Goal: Task Accomplishment & Management: Complete application form

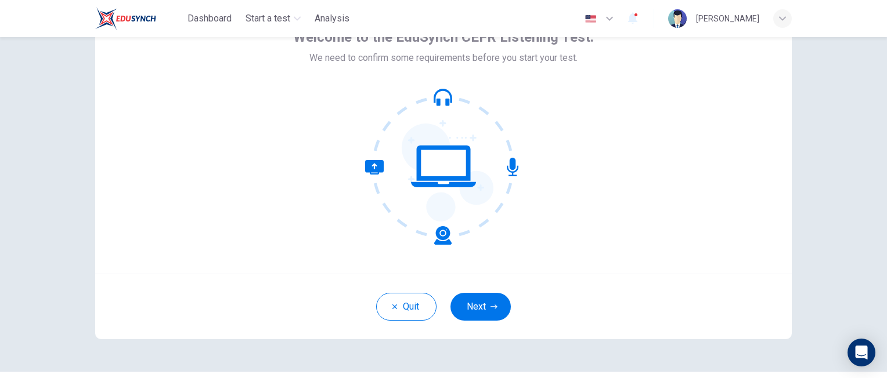
scroll to position [104, 0]
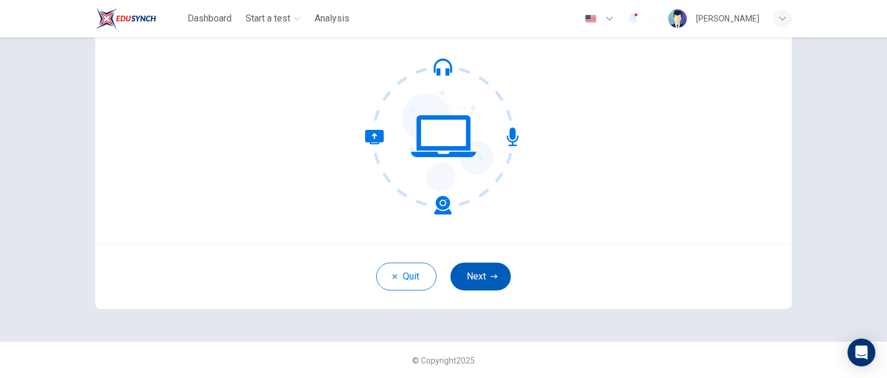
click at [497, 277] on button "Next" at bounding box center [480, 277] width 60 height 28
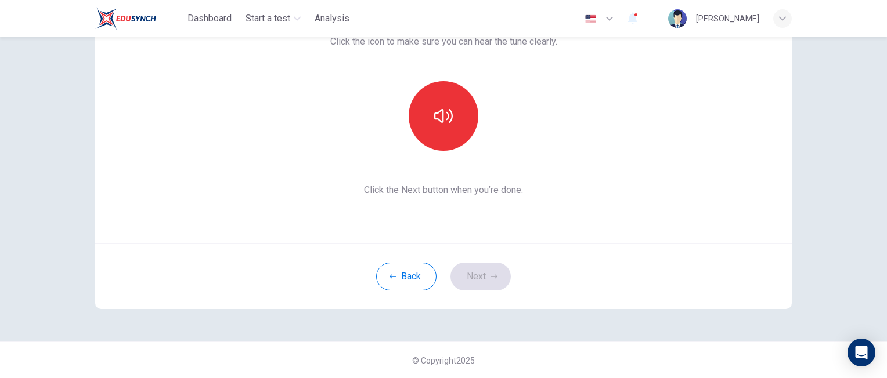
click at [618, 295] on div "Back Next" at bounding box center [443, 277] width 696 height 66
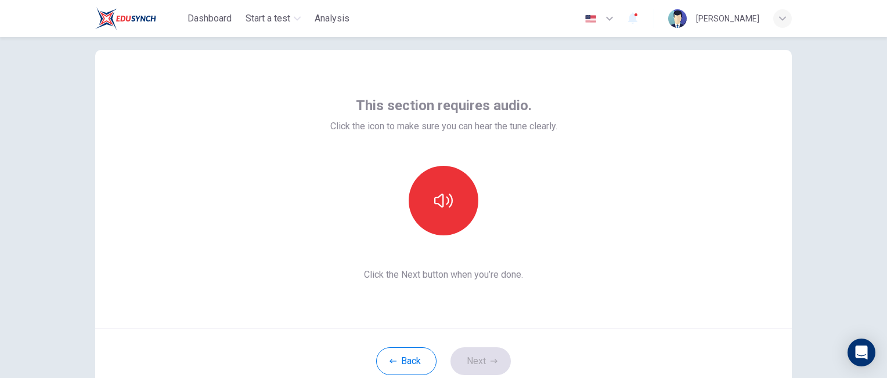
scroll to position [20, 0]
drag, startPoint x: 449, startPoint y: 190, endPoint x: 427, endPoint y: 216, distance: 34.1
click at [427, 216] on button "button" at bounding box center [444, 200] width 70 height 70
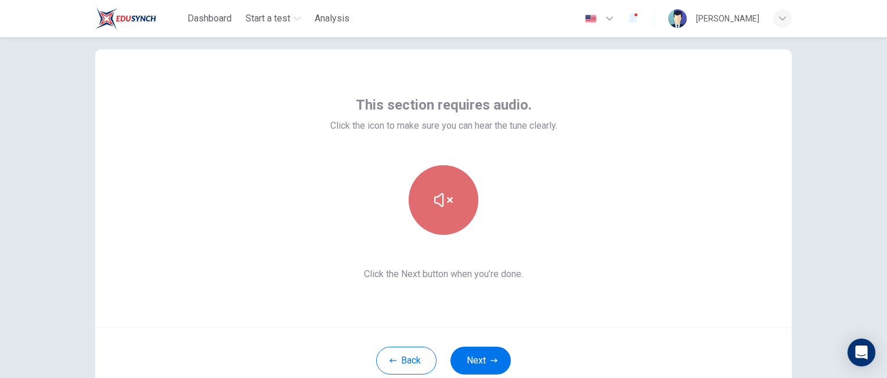
click at [427, 216] on button "button" at bounding box center [444, 200] width 70 height 70
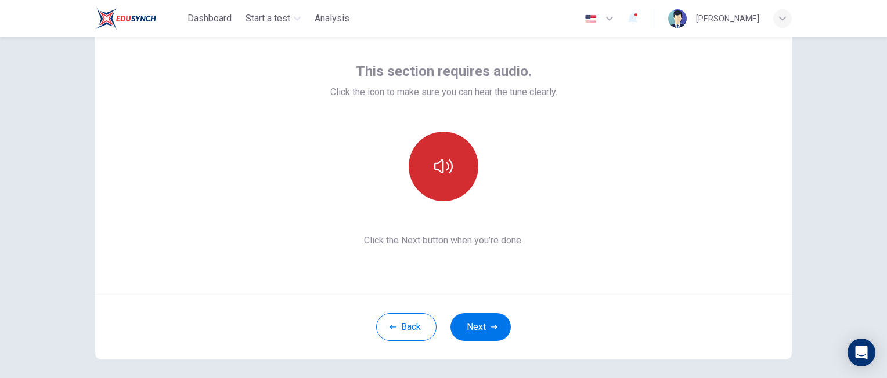
scroll to position [53, 0]
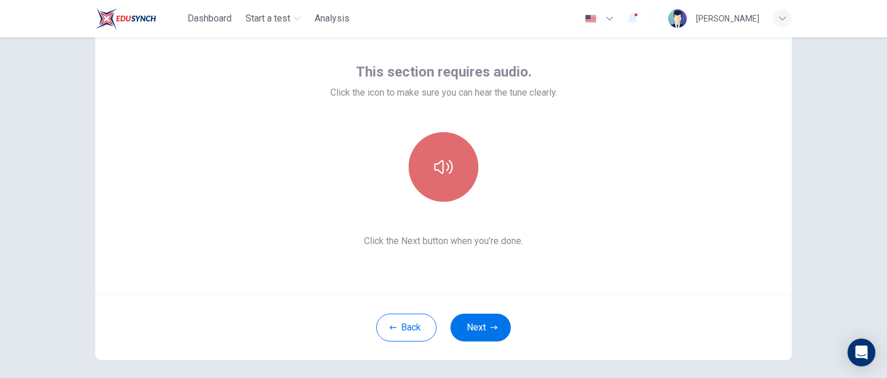
click at [455, 154] on button "button" at bounding box center [444, 167] width 70 height 70
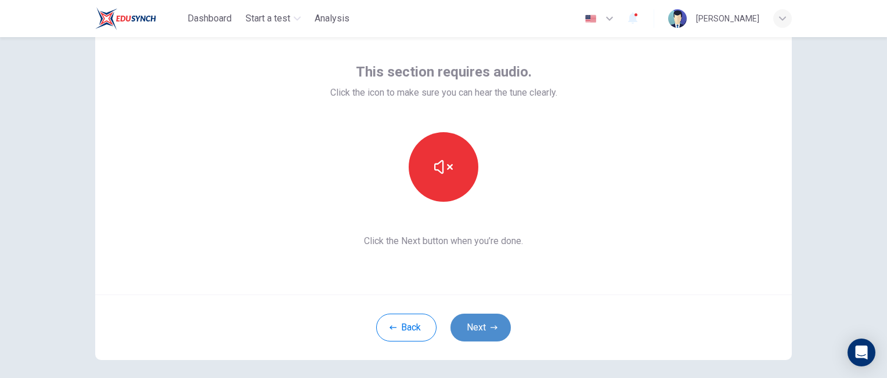
click at [465, 327] on button "Next" at bounding box center [480, 328] width 60 height 28
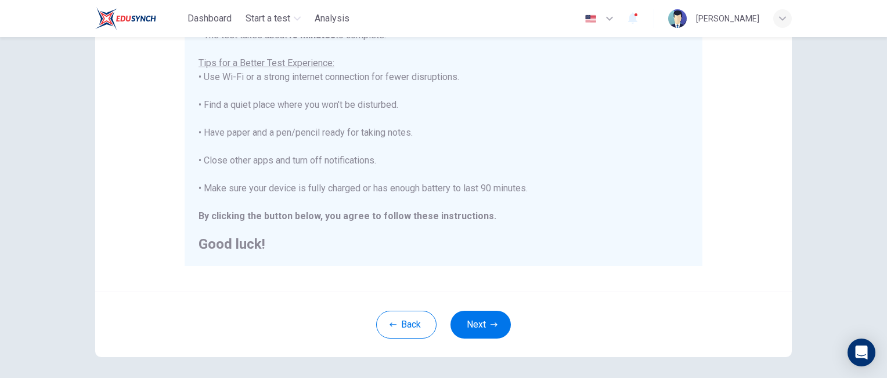
scroll to position [219, 0]
drag, startPoint x: 488, startPoint y: 332, endPoint x: 443, endPoint y: 293, distance: 59.2
click at [443, 293] on div "Back Next" at bounding box center [443, 324] width 696 height 66
click at [481, 324] on button "Next" at bounding box center [480, 325] width 60 height 28
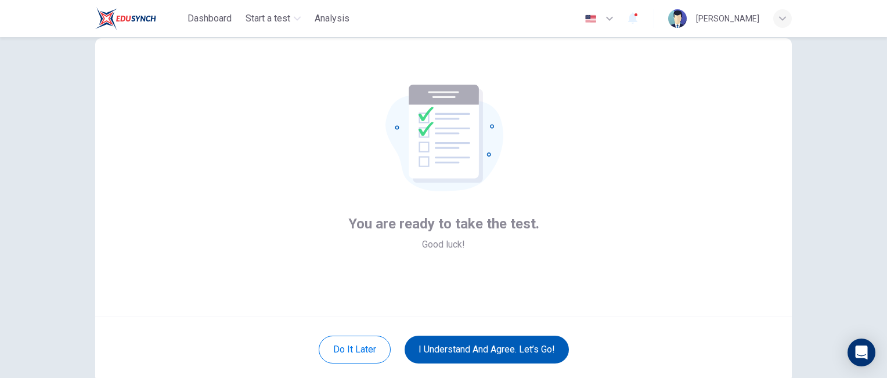
scroll to position [28, 0]
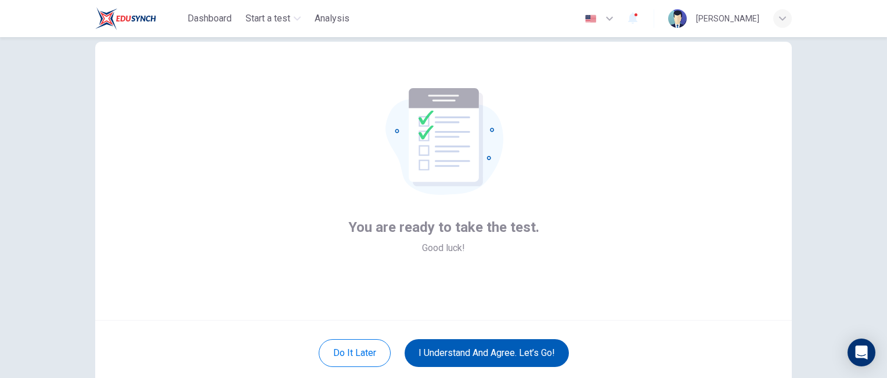
click at [486, 345] on button "I understand and agree. Let’s go!" at bounding box center [487, 354] width 164 height 28
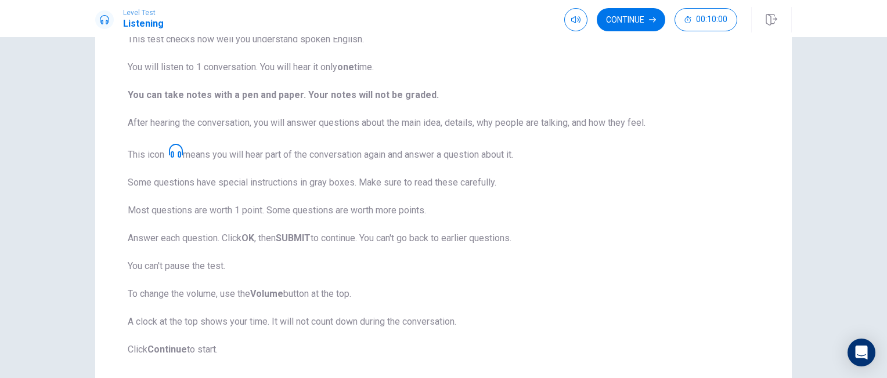
scroll to position [113, 0]
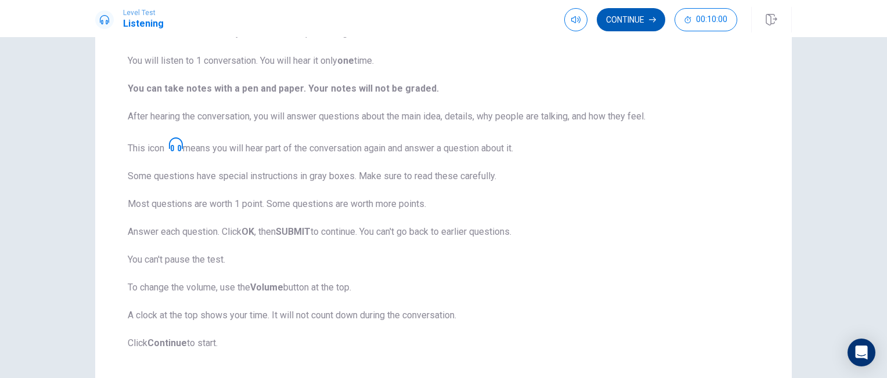
click at [626, 30] on button "Continue" at bounding box center [631, 19] width 68 height 23
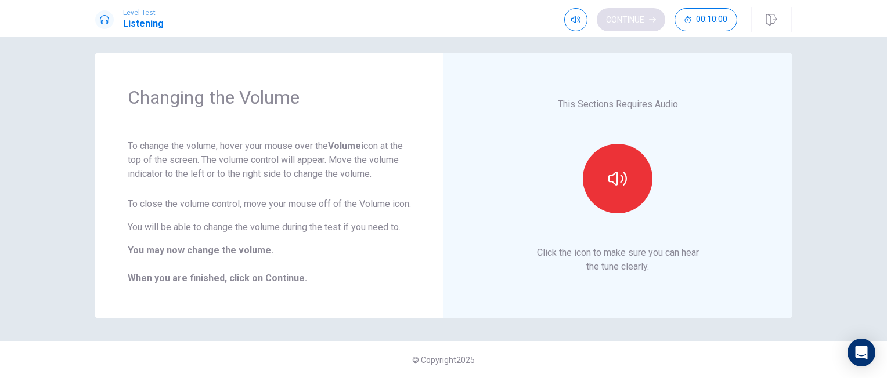
scroll to position [21, 0]
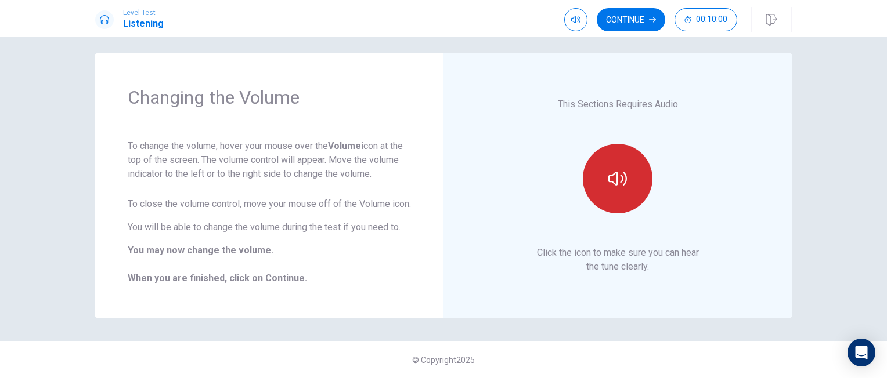
click at [618, 175] on icon "button" at bounding box center [617, 179] width 19 height 14
click at [618, 175] on icon "button" at bounding box center [617, 178] width 19 height 19
click at [525, 175] on div "This Sections Requires Audio Click the icon to make sure you can hear the tune …" at bounding box center [617, 186] width 283 height 200
click at [606, 28] on button "Continue" at bounding box center [631, 19] width 68 height 23
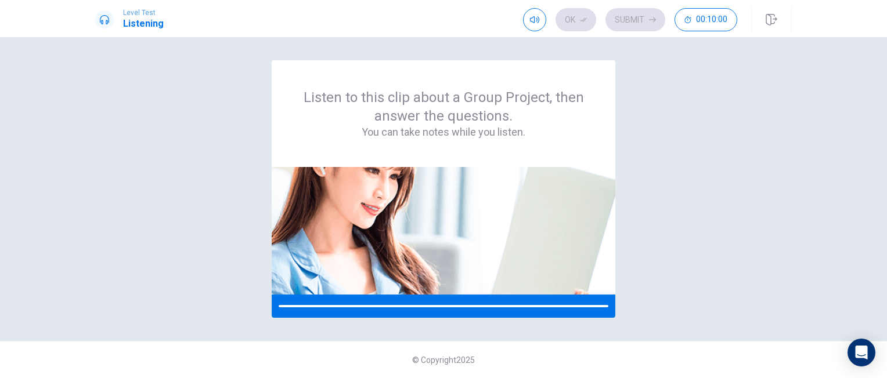
scroll to position [0, 0]
click at [662, 103] on div "Listen to this clip about a Group Project, then answer the questions. You can t…" at bounding box center [443, 189] width 696 height 258
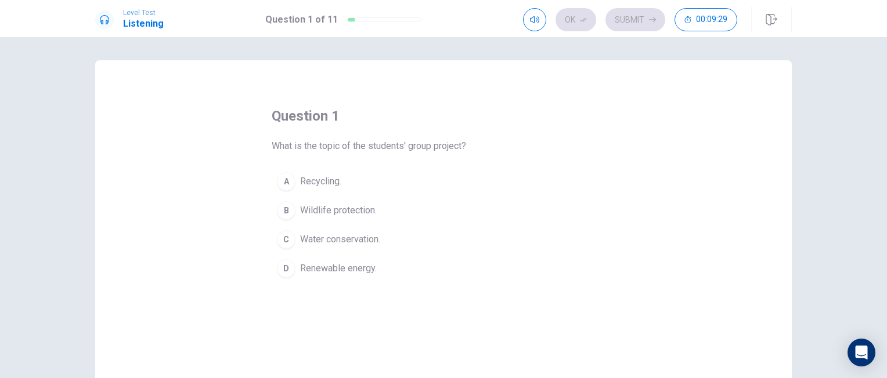
click at [300, 265] on span "Renewable energy." at bounding box center [338, 269] width 77 height 14
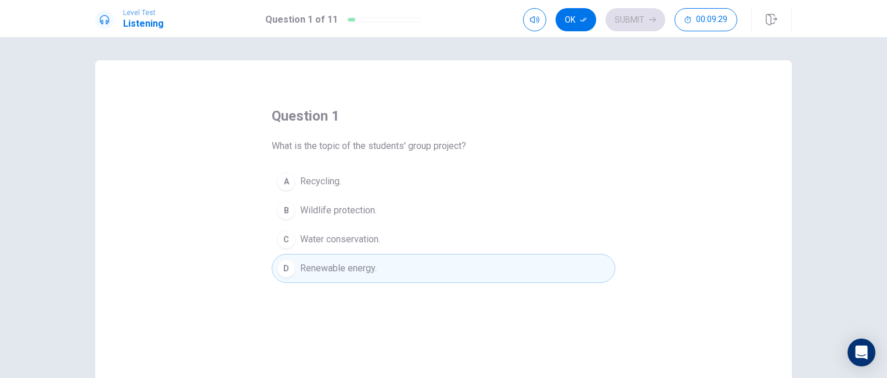
click at [300, 265] on span "Renewable energy." at bounding box center [338, 269] width 77 height 14
click at [582, 15] on button "Ok" at bounding box center [575, 19] width 41 height 23
click at [641, 19] on button "Submit" at bounding box center [635, 19] width 60 height 23
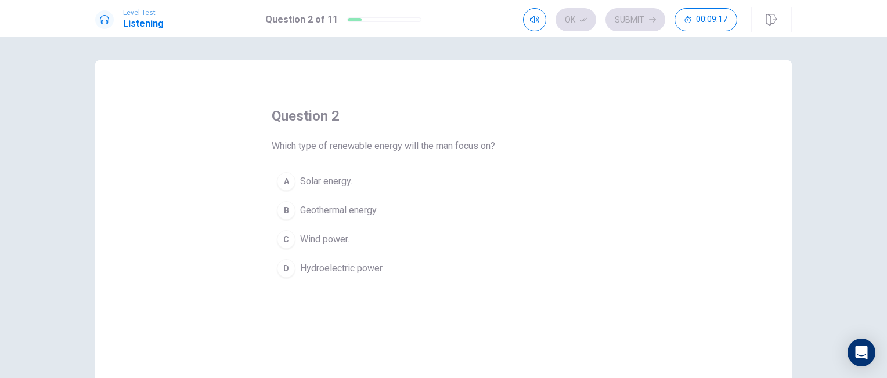
click at [286, 241] on div "C" at bounding box center [286, 239] width 19 height 19
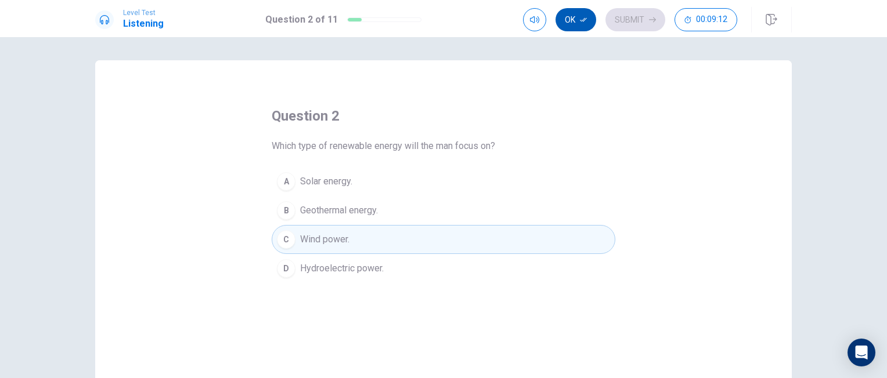
click at [583, 21] on icon "button" at bounding box center [583, 20] width 7 height 4
click at [627, 26] on button "Submit" at bounding box center [635, 19] width 60 height 23
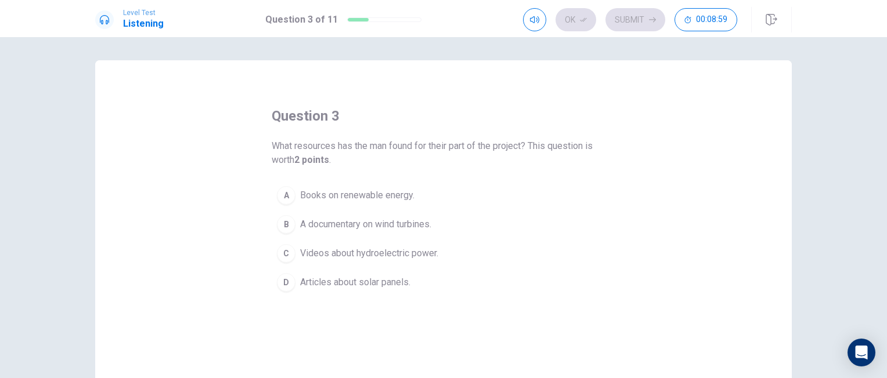
click at [288, 223] on div "B" at bounding box center [286, 224] width 19 height 19
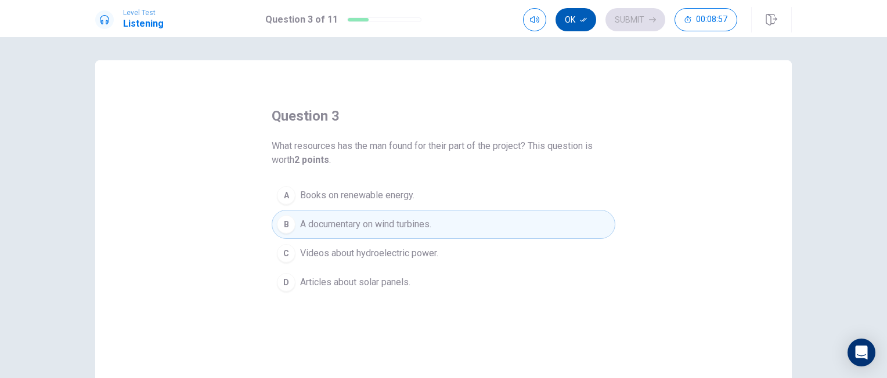
click at [586, 20] on icon "button" at bounding box center [583, 19] width 7 height 7
click at [630, 17] on button "Submit" at bounding box center [635, 19] width 60 height 23
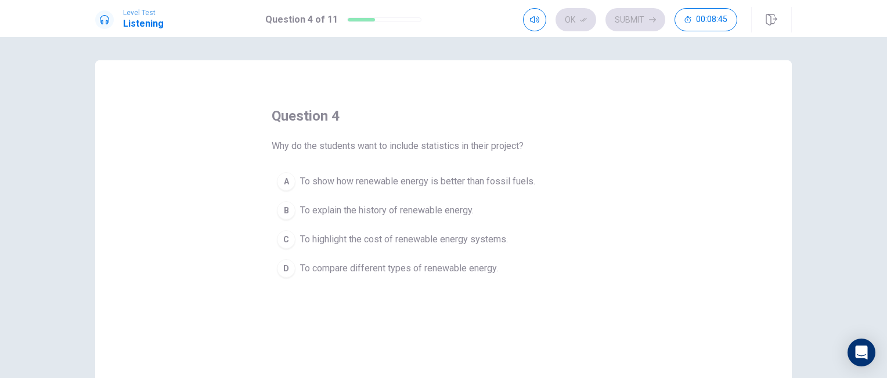
click at [288, 185] on div "A" at bounding box center [286, 181] width 19 height 19
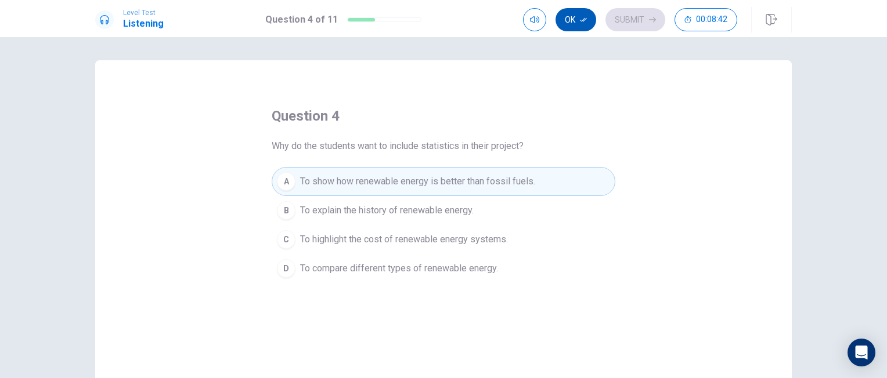
click at [588, 15] on button "Ok" at bounding box center [575, 19] width 41 height 23
click at [631, 14] on button "Submit" at bounding box center [635, 19] width 60 height 23
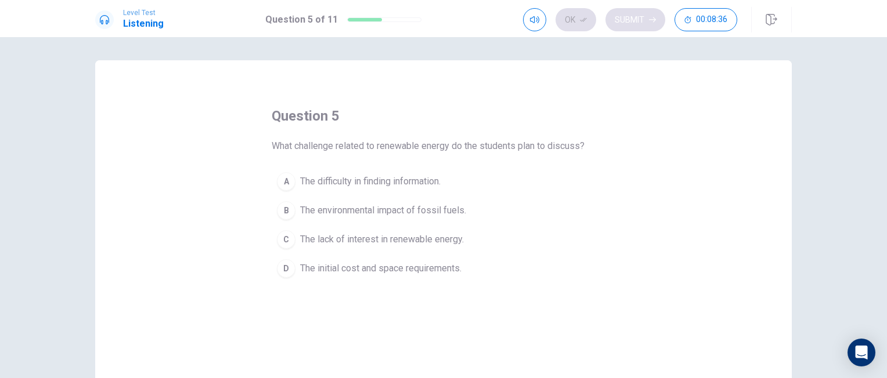
click at [631, 14] on div "Ok Submit 00:08:36" at bounding box center [630, 19] width 214 height 23
click at [287, 267] on div "D" at bounding box center [286, 268] width 19 height 19
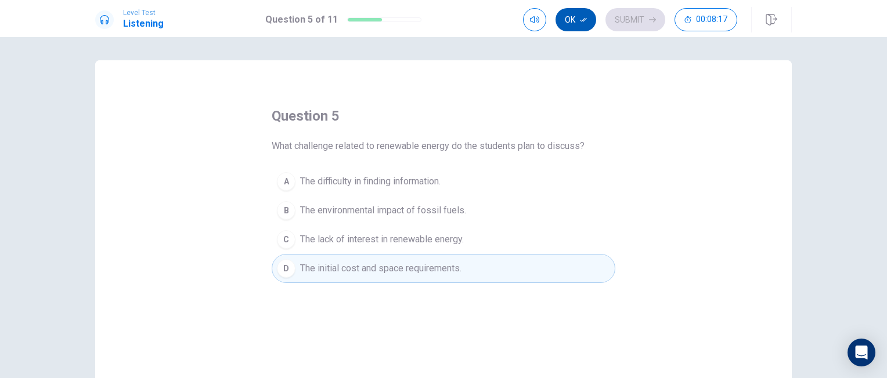
click at [580, 27] on button "Ok" at bounding box center [575, 19] width 41 height 23
click at [580, 27] on div "Ok Submit 00:08:17" at bounding box center [630, 19] width 214 height 23
click at [622, 19] on button "Submit" at bounding box center [635, 19] width 60 height 23
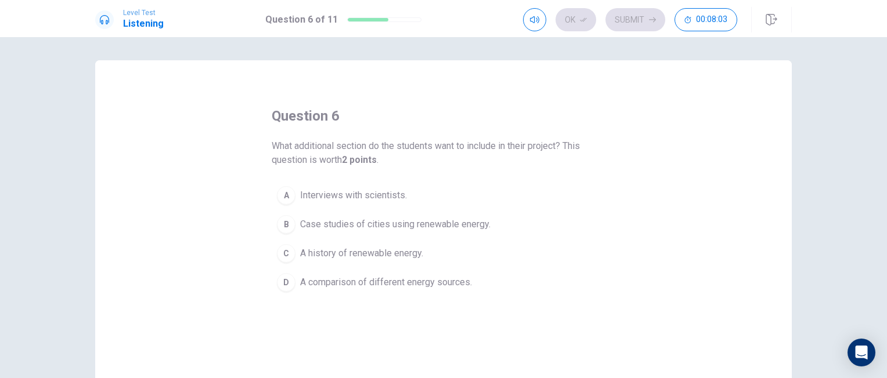
click at [282, 224] on div "B" at bounding box center [286, 224] width 19 height 19
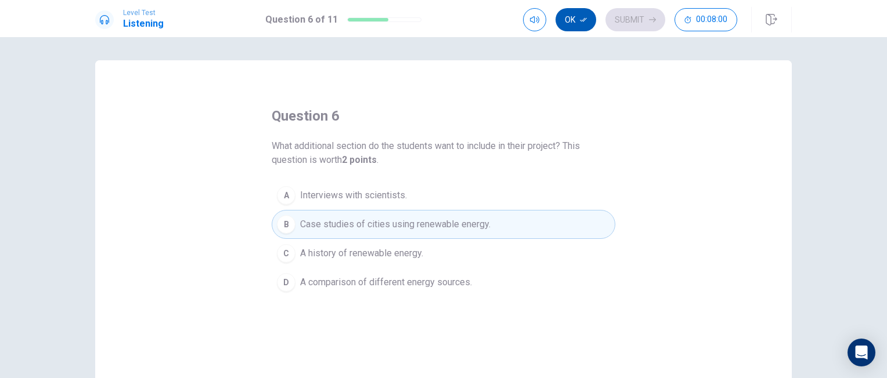
click at [590, 23] on button "Ok" at bounding box center [575, 19] width 41 height 23
click at [629, 20] on button "Submit" at bounding box center [635, 19] width 60 height 23
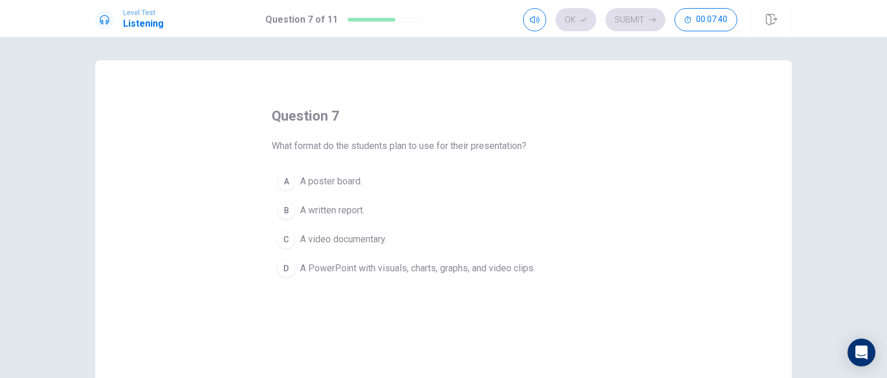
click at [288, 265] on div "D" at bounding box center [286, 268] width 19 height 19
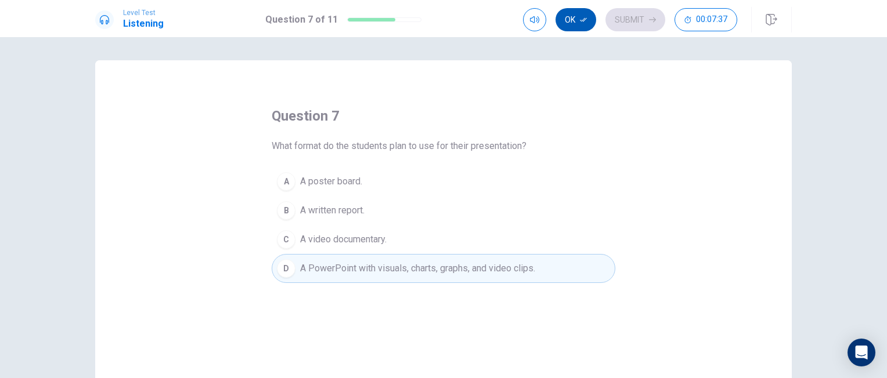
click at [594, 21] on button "Ok" at bounding box center [575, 19] width 41 height 23
click at [627, 21] on button "Submit" at bounding box center [635, 19] width 60 height 23
click at [627, 21] on div "Ok Submit 00:07:33" at bounding box center [630, 19] width 214 height 23
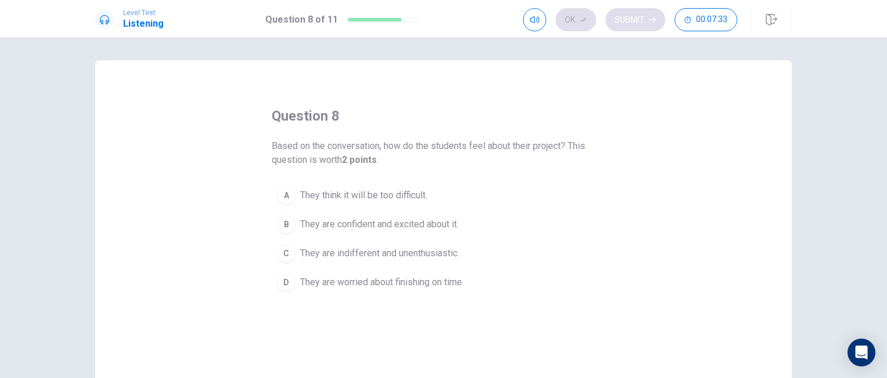
click at [627, 21] on div "Ok Submit 00:07:33" at bounding box center [630, 19] width 214 height 23
click at [285, 221] on div "B" at bounding box center [286, 224] width 19 height 19
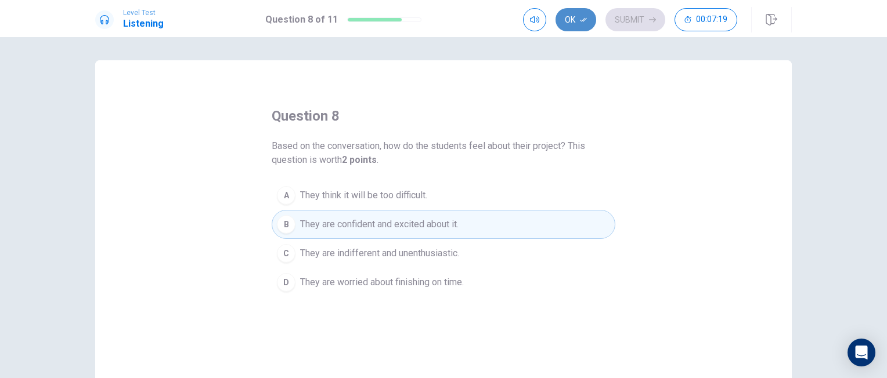
click at [580, 22] on icon "button" at bounding box center [583, 19] width 7 height 7
click at [624, 24] on button "Submit" at bounding box center [635, 19] width 60 height 23
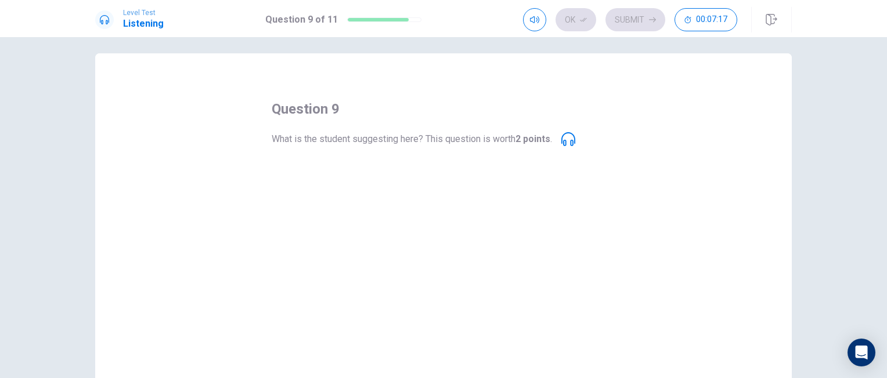
scroll to position [6, 0]
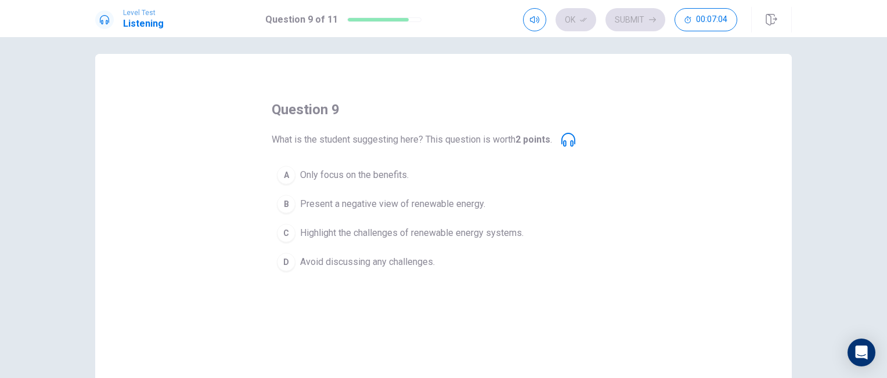
click at [284, 231] on div "C" at bounding box center [286, 233] width 19 height 19
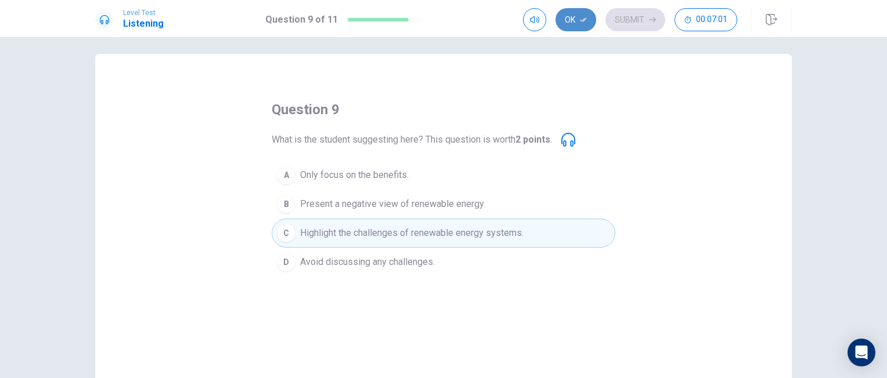
click at [571, 16] on button "Ok" at bounding box center [575, 19] width 41 height 23
click at [623, 14] on button "Submit" at bounding box center [635, 19] width 60 height 23
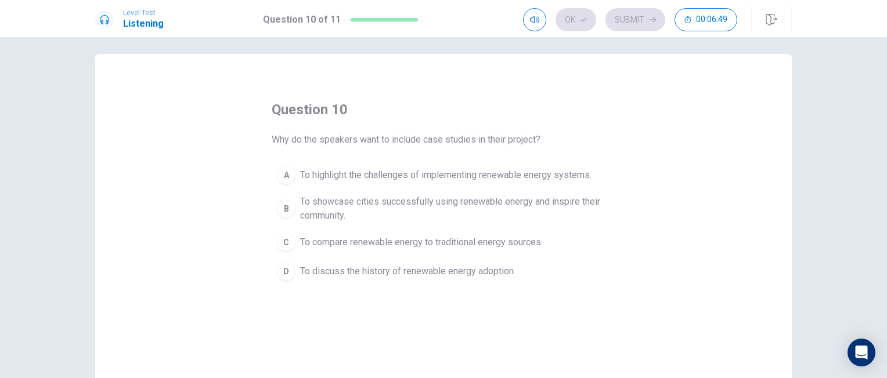
click at [286, 209] on div "B" at bounding box center [286, 209] width 19 height 19
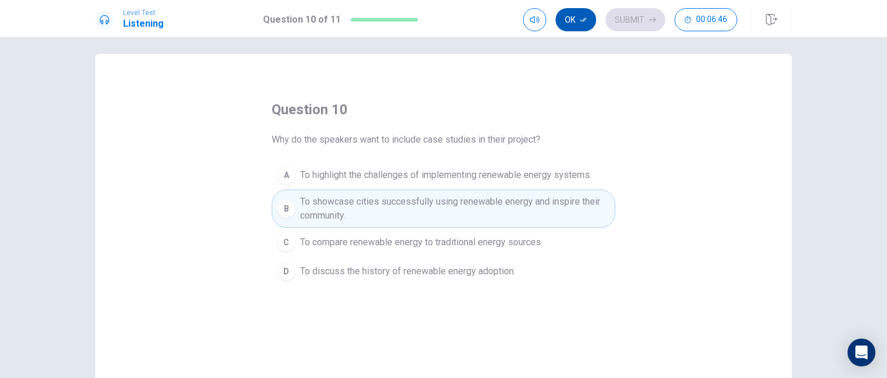
click at [579, 21] on button "Ok" at bounding box center [575, 19] width 41 height 23
click at [624, 17] on button "Submit" at bounding box center [635, 19] width 60 height 23
click at [624, 17] on div "Ok Submit 00:06:45" at bounding box center [630, 19] width 214 height 23
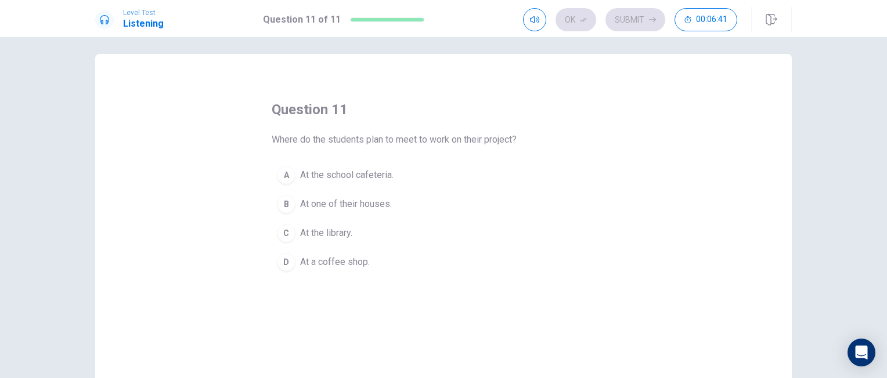
click at [288, 232] on div "C" at bounding box center [286, 233] width 19 height 19
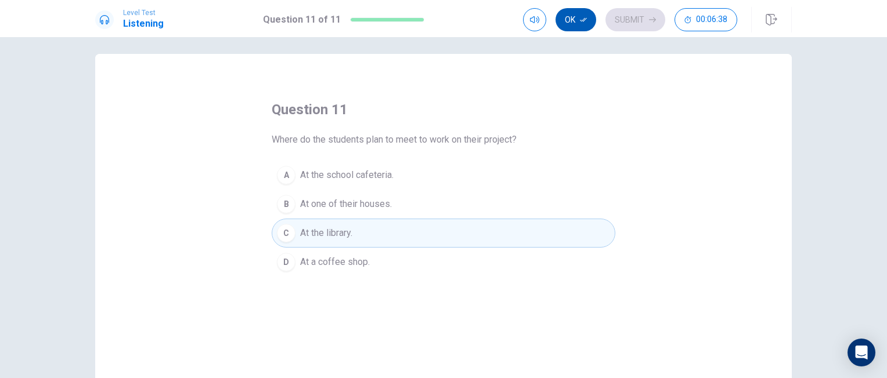
click at [580, 24] on button "Ok" at bounding box center [575, 19] width 41 height 23
click at [580, 24] on div "Ok Submit 00:06:38" at bounding box center [630, 19] width 214 height 23
click at [619, 24] on button "Submit" at bounding box center [635, 19] width 60 height 23
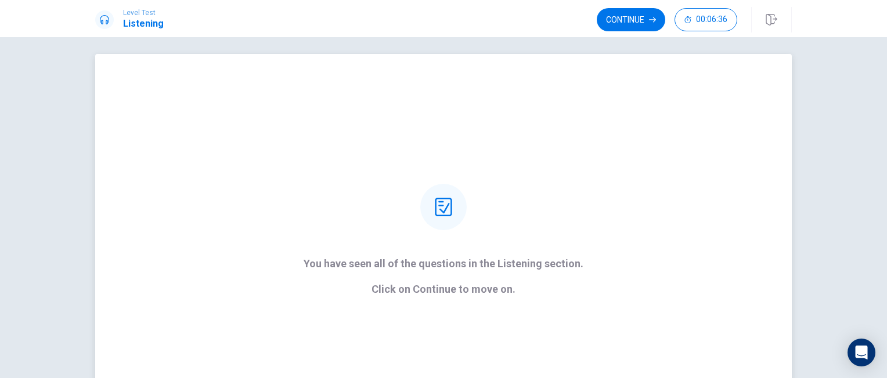
scroll to position [93, 0]
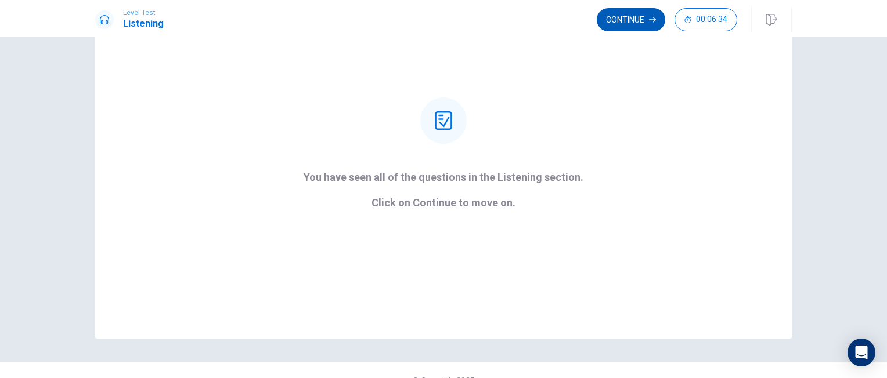
click at [638, 28] on button "Continue" at bounding box center [631, 19] width 68 height 23
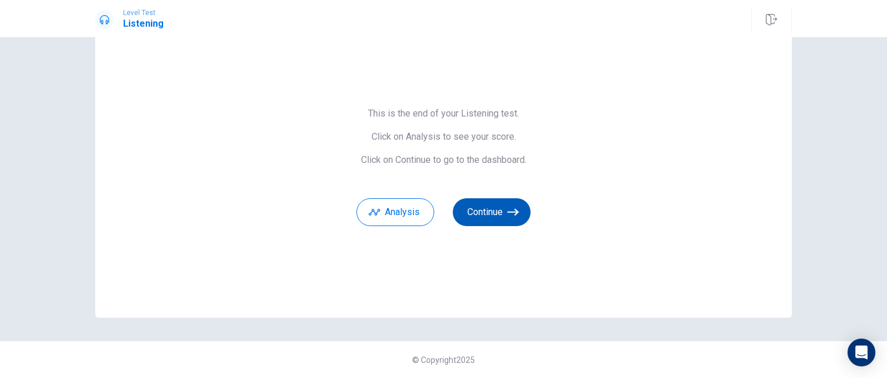
click at [485, 218] on button "Continue" at bounding box center [492, 213] width 78 height 28
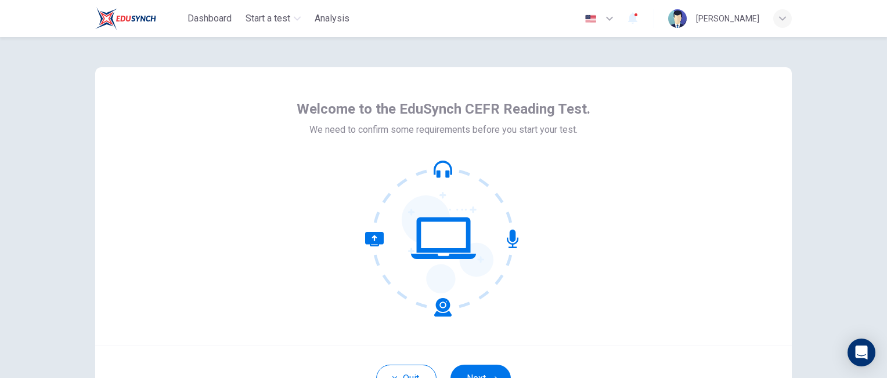
scroll to position [104, 0]
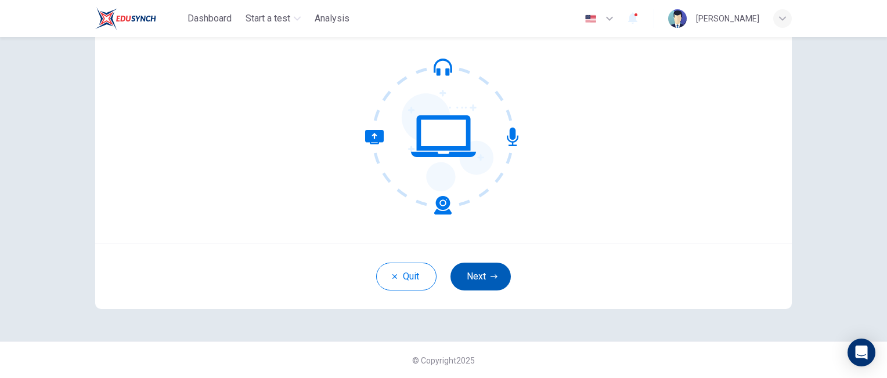
drag, startPoint x: 488, startPoint y: 273, endPoint x: 464, endPoint y: 273, distance: 23.2
click at [464, 273] on button "Next" at bounding box center [480, 277] width 60 height 28
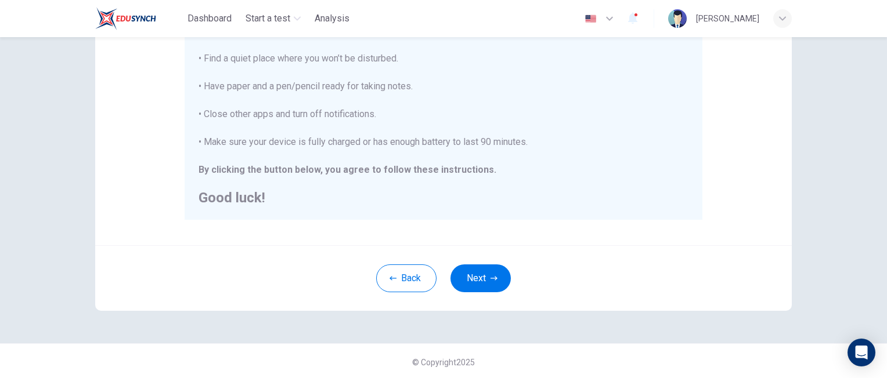
scroll to position [267, 0]
drag, startPoint x: 464, startPoint y: 278, endPoint x: 453, endPoint y: 279, distance: 11.6
click at [453, 279] on button "Next" at bounding box center [480, 276] width 60 height 28
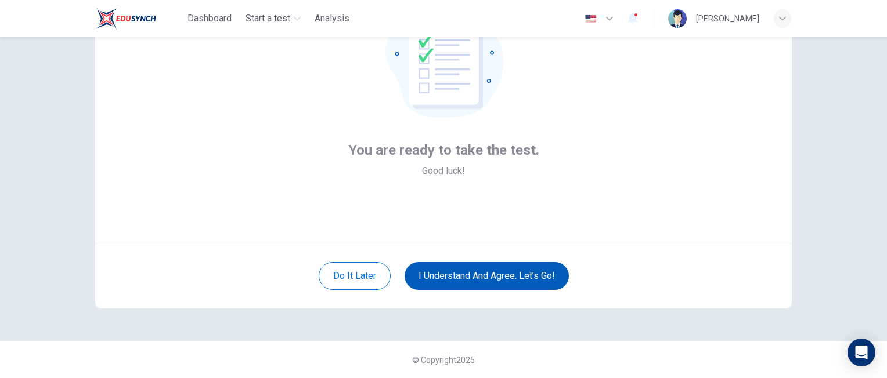
scroll to position [104, 0]
click at [485, 282] on button "I understand and agree. Let’s go!" at bounding box center [487, 277] width 164 height 28
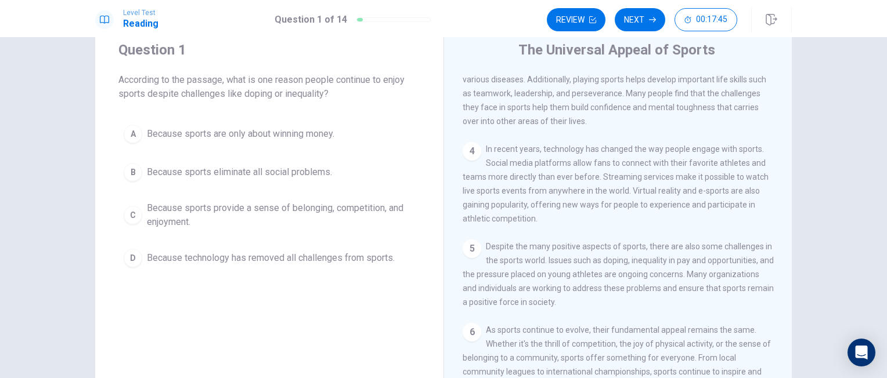
scroll to position [31, 0]
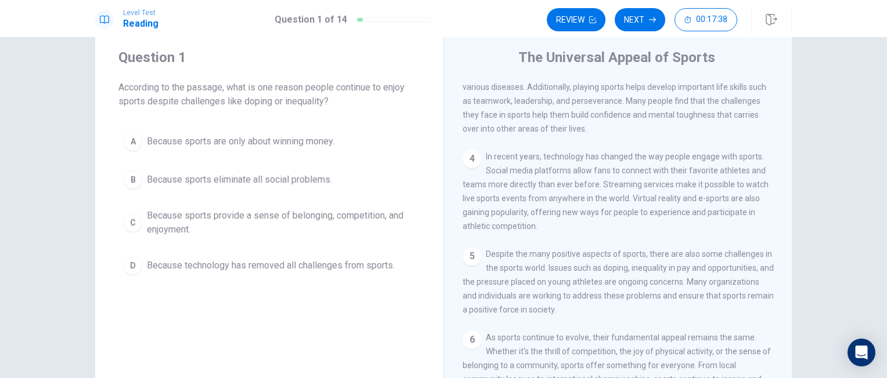
click at [162, 224] on span "Because sports provide a sense of belonging, competition, and enjoyment." at bounding box center [281, 223] width 268 height 28
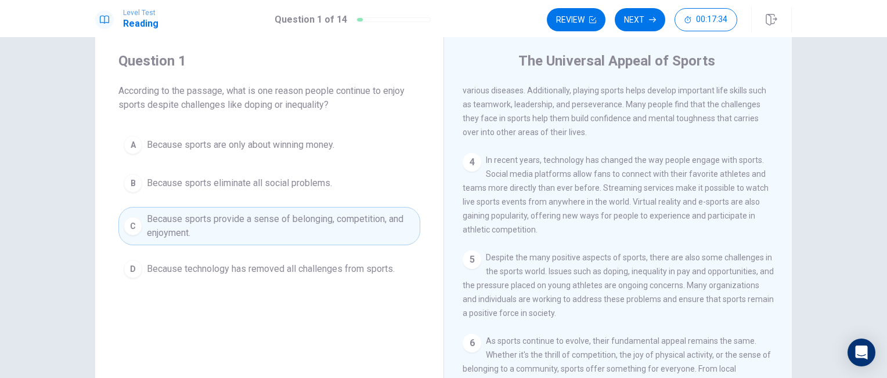
scroll to position [25, 0]
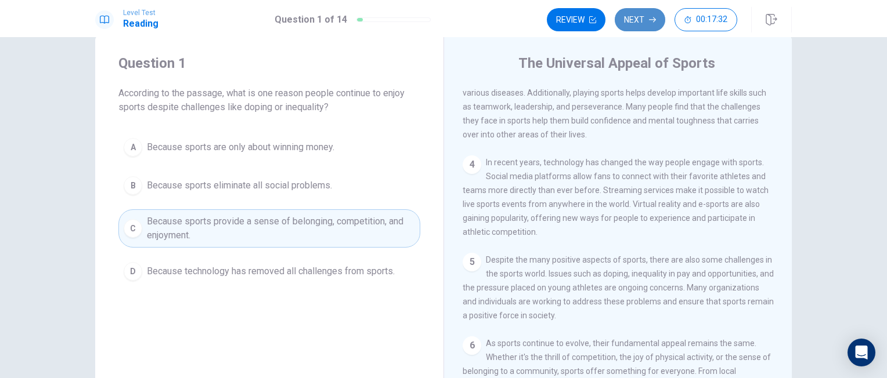
click at [631, 28] on button "Next" at bounding box center [640, 19] width 50 height 23
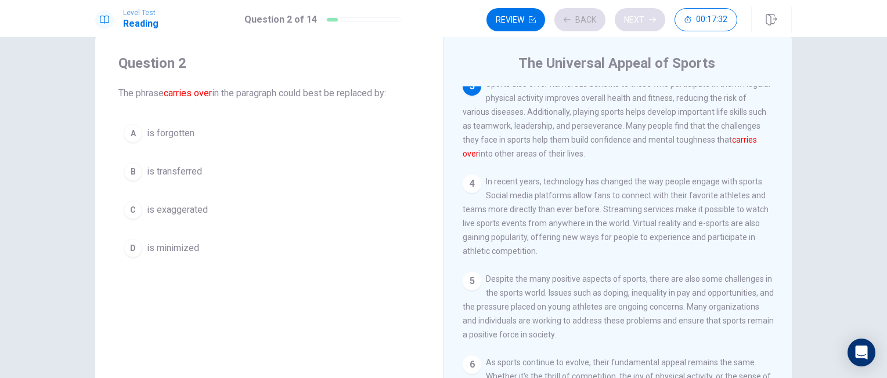
scroll to position [172, 0]
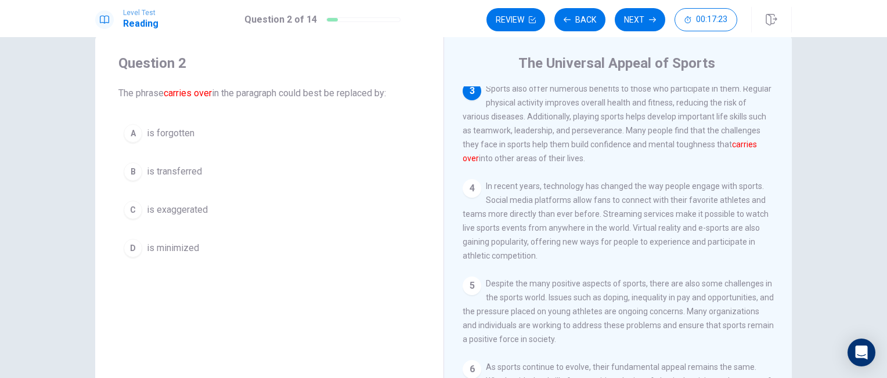
click at [132, 177] on div "B" at bounding box center [133, 172] width 19 height 19
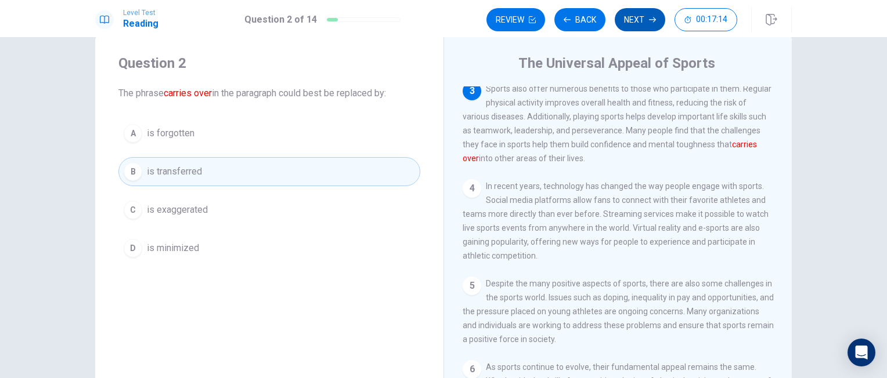
click at [625, 23] on button "Next" at bounding box center [640, 19] width 50 height 23
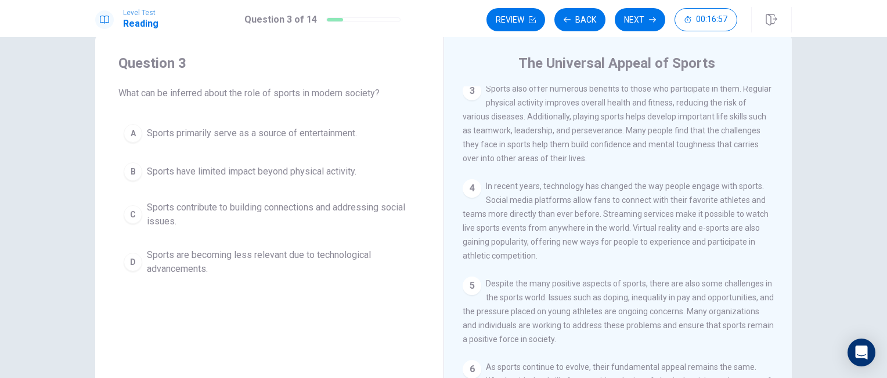
click at [245, 218] on span "Sports contribute to building connections and addressing social issues." at bounding box center [281, 215] width 268 height 28
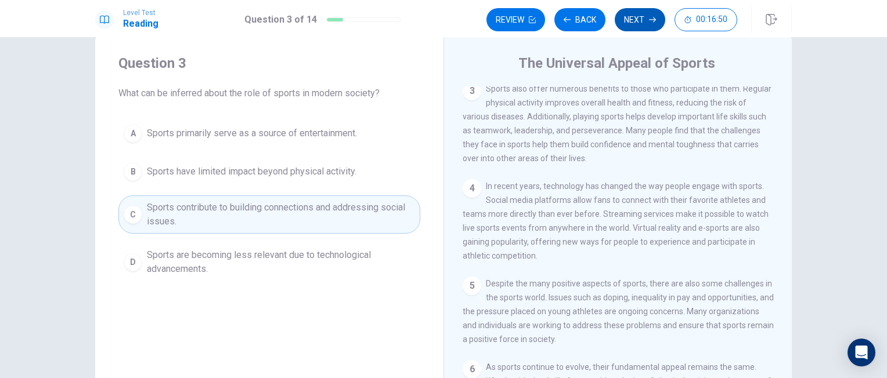
click at [637, 25] on button "Next" at bounding box center [640, 19] width 50 height 23
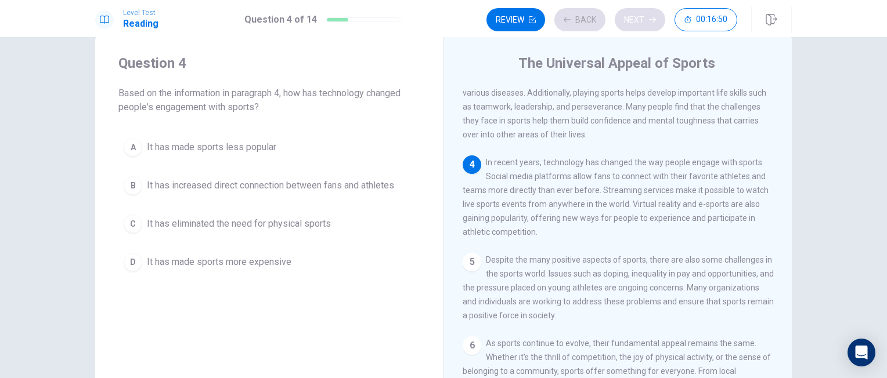
scroll to position [210, 0]
click at [294, 186] on span "It has increased direct connection between fans and athletes" at bounding box center [270, 186] width 247 height 14
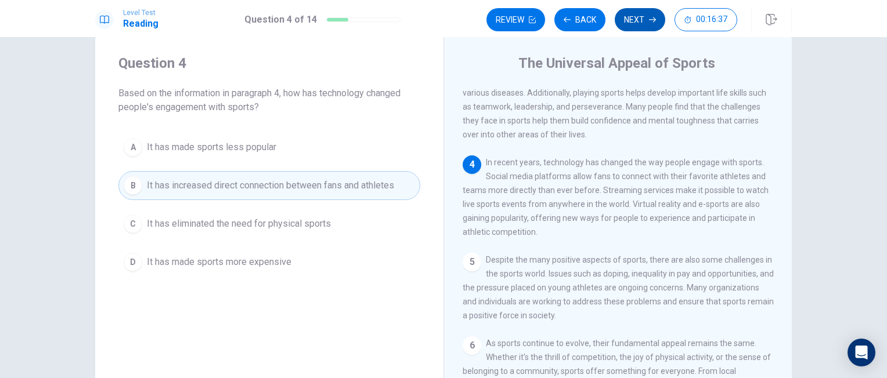
click at [624, 20] on button "Next" at bounding box center [640, 19] width 50 height 23
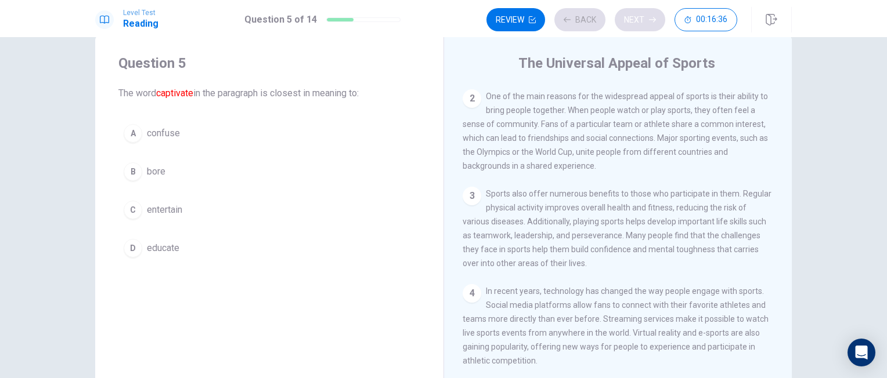
scroll to position [0, 0]
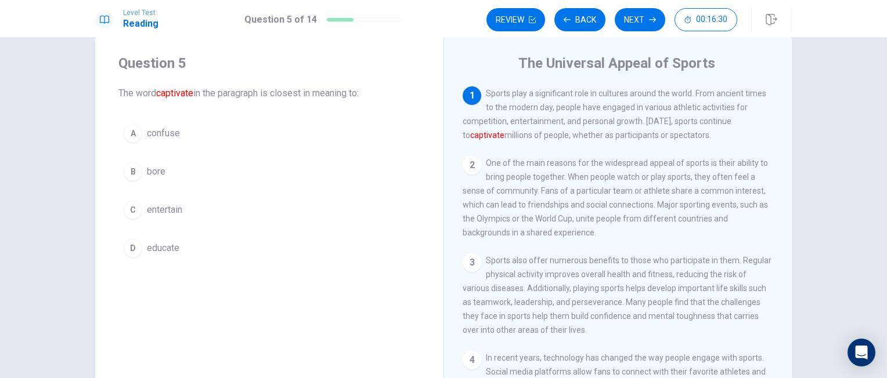
click at [139, 211] on div "C" at bounding box center [133, 210] width 19 height 19
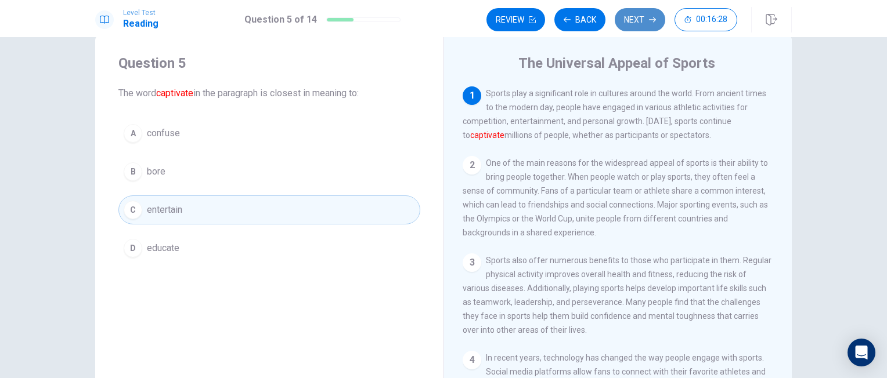
click at [638, 16] on button "Next" at bounding box center [640, 19] width 50 height 23
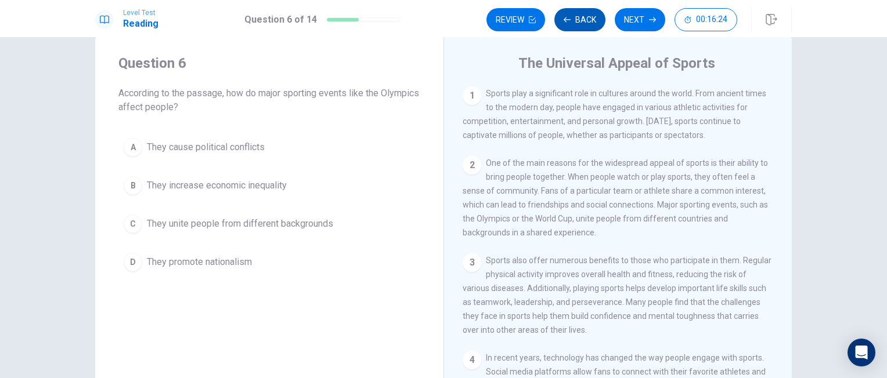
click at [580, 22] on button "Back" at bounding box center [579, 19] width 51 height 23
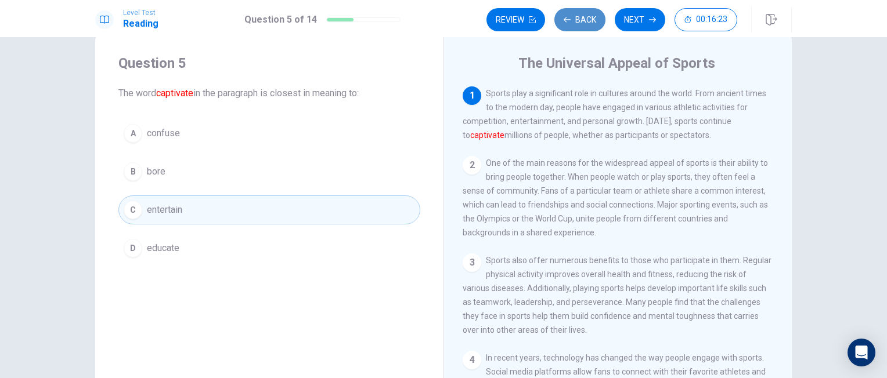
click at [580, 22] on button "Back" at bounding box center [579, 19] width 51 height 23
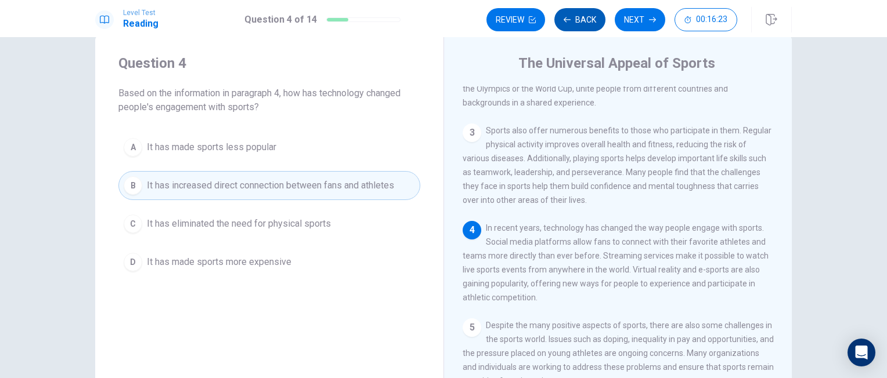
scroll to position [140, 0]
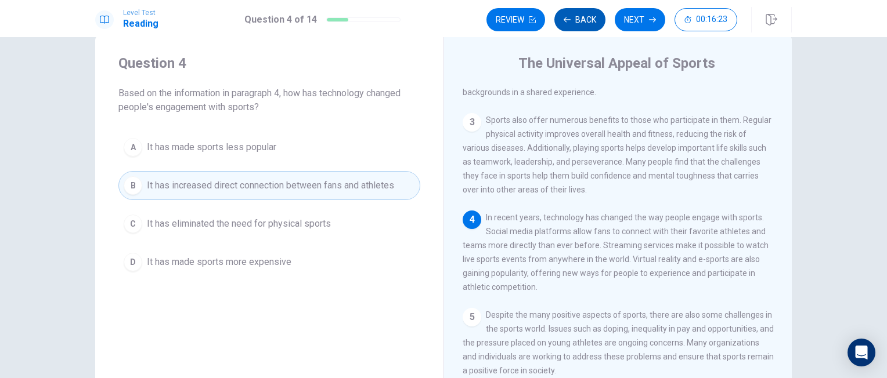
click at [580, 22] on button "Back" at bounding box center [579, 19] width 51 height 23
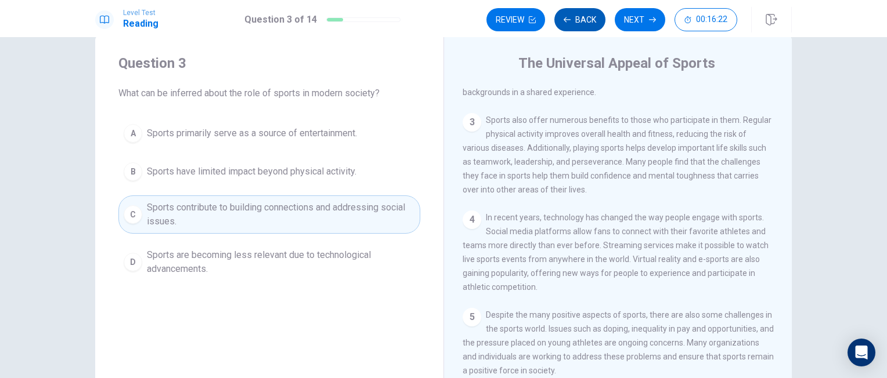
click at [580, 22] on button "Back" at bounding box center [579, 19] width 51 height 23
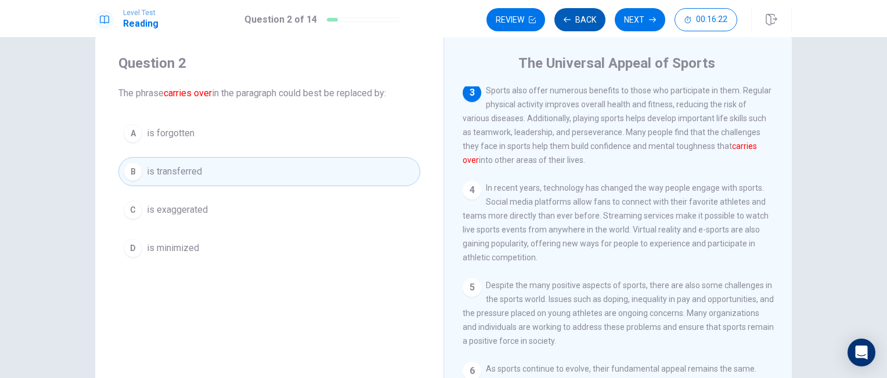
scroll to position [172, 0]
click at [580, 22] on button "Back" at bounding box center [579, 19] width 51 height 23
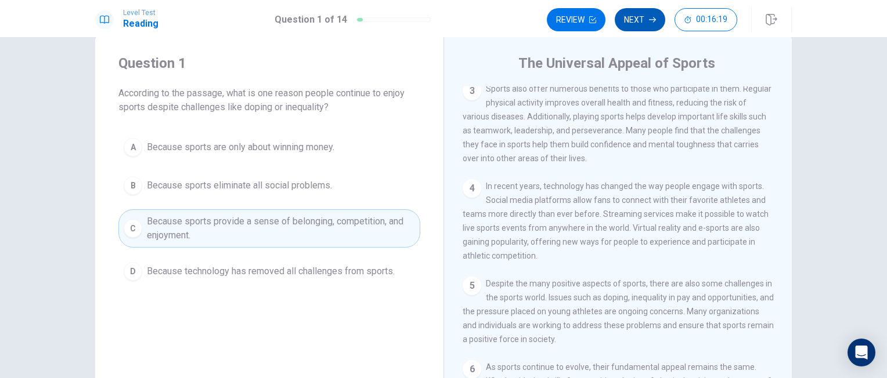
click at [651, 17] on icon "button" at bounding box center [652, 19] width 7 height 7
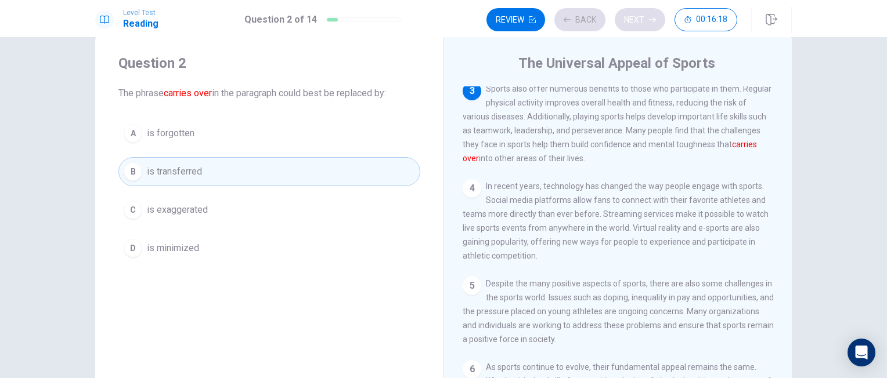
click at [651, 17] on div "Review Back Next 00:16:18" at bounding box center [611, 19] width 251 height 23
click at [651, 17] on icon "button" at bounding box center [652, 19] width 7 height 7
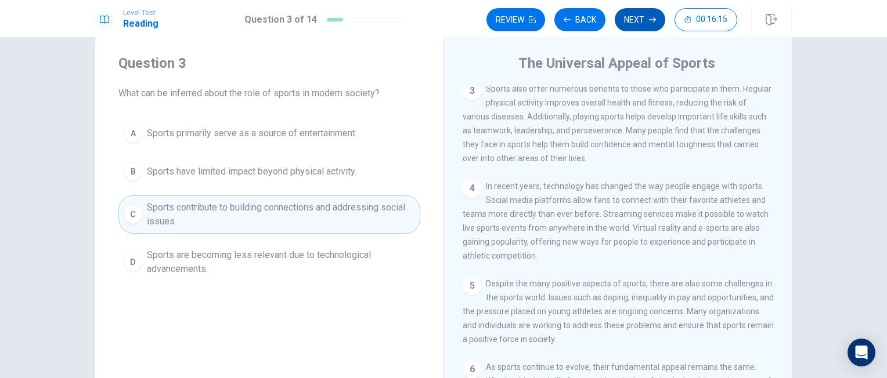
click at [651, 17] on icon "button" at bounding box center [652, 19] width 7 height 7
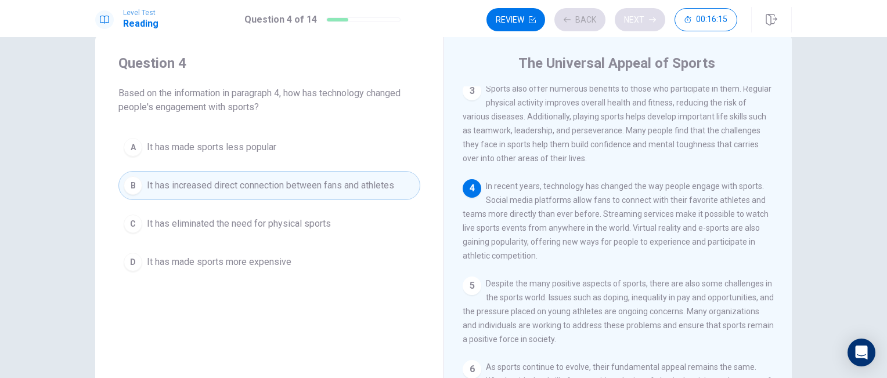
scroll to position [210, 0]
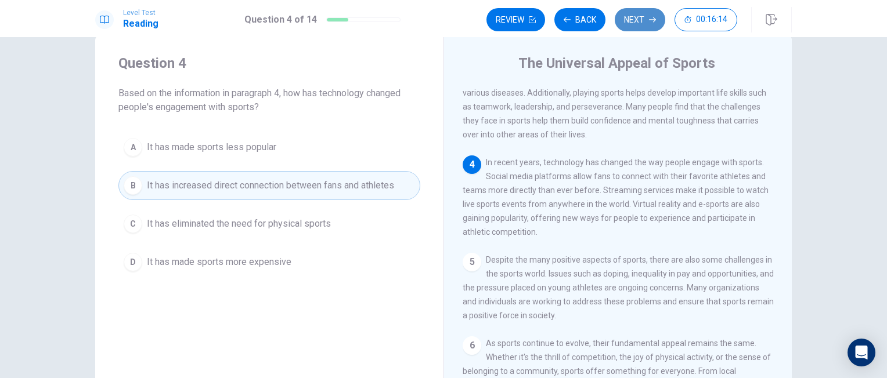
click at [651, 17] on icon "button" at bounding box center [652, 19] width 7 height 7
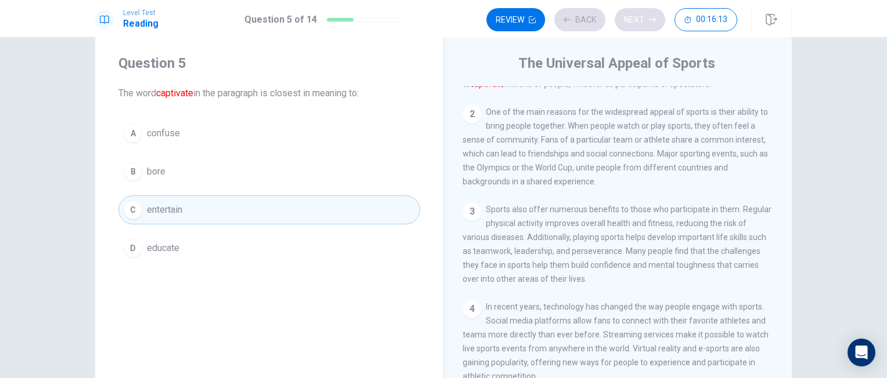
scroll to position [0, 0]
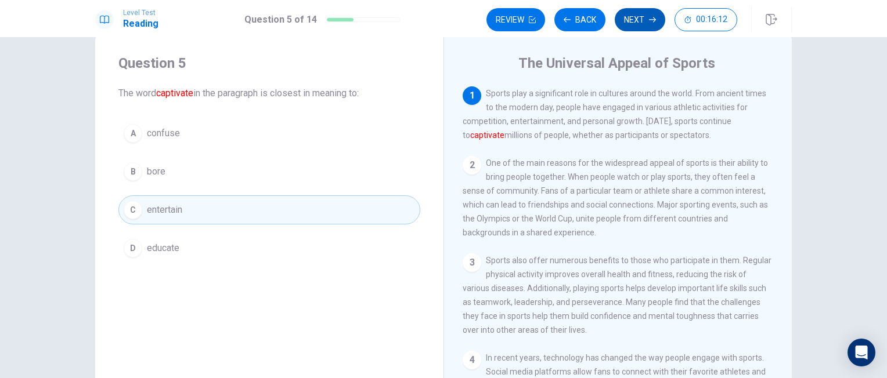
click at [651, 17] on icon "button" at bounding box center [652, 19] width 7 height 7
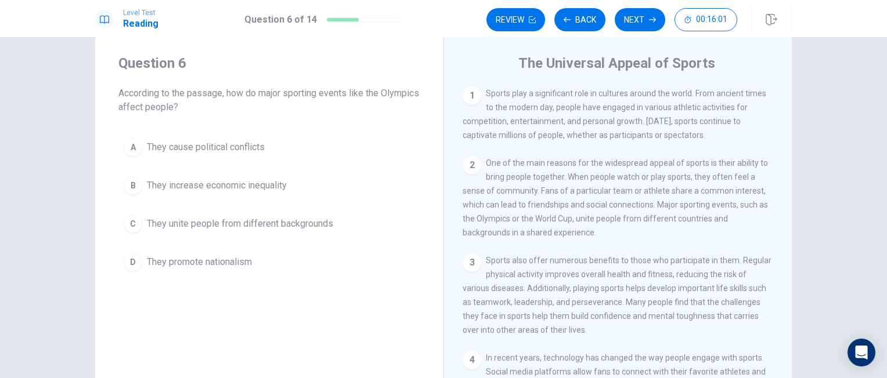
click at [203, 228] on span "They unite people from different backgrounds" at bounding box center [240, 224] width 186 height 14
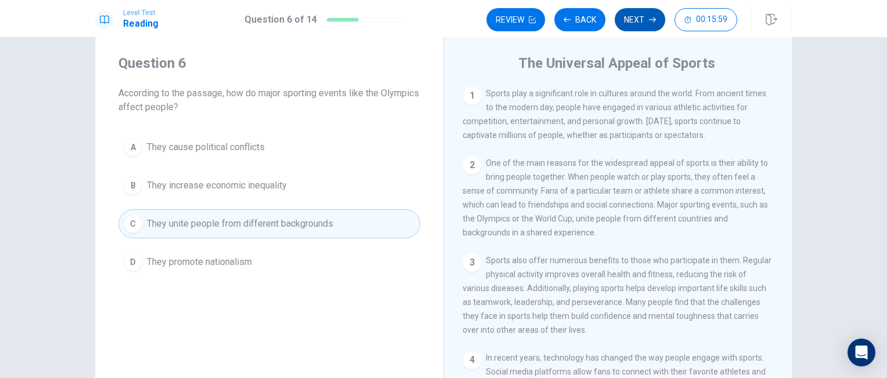
click at [627, 21] on button "Next" at bounding box center [640, 19] width 50 height 23
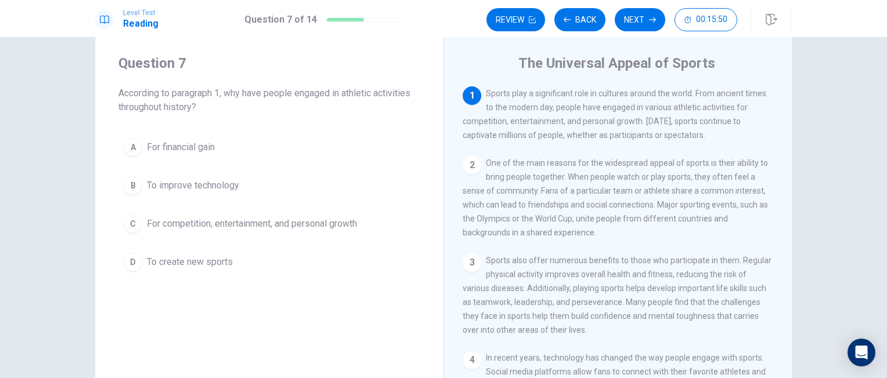
click at [203, 223] on span "For competition, entertainment, and personal growth" at bounding box center [252, 224] width 210 height 14
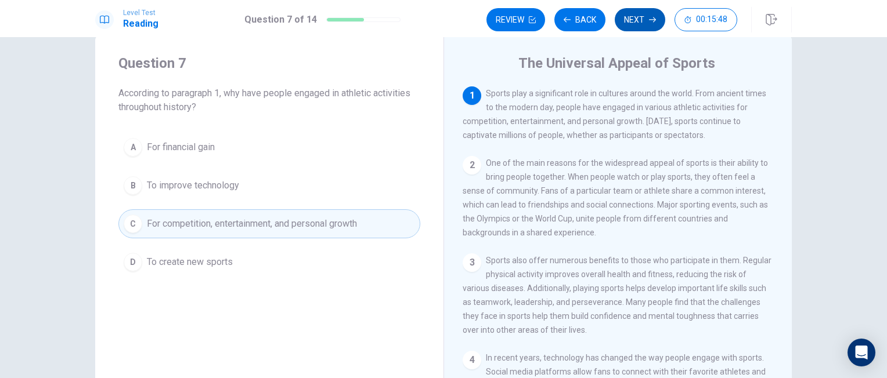
click at [637, 26] on button "Next" at bounding box center [640, 19] width 50 height 23
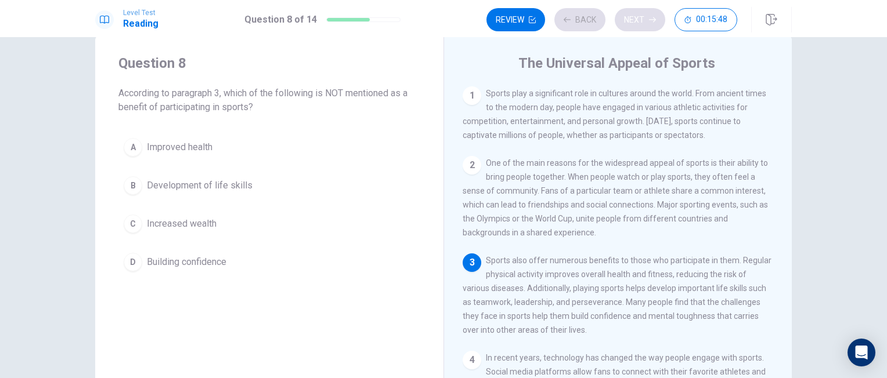
scroll to position [40, 0]
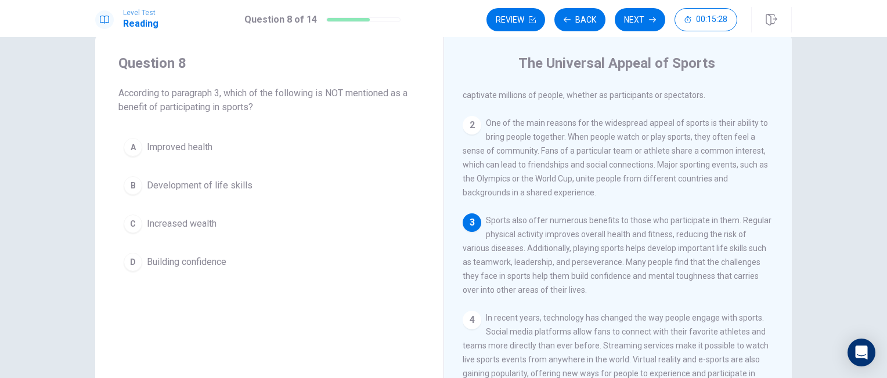
click at [187, 225] on span "Increased wealth" at bounding box center [182, 224] width 70 height 14
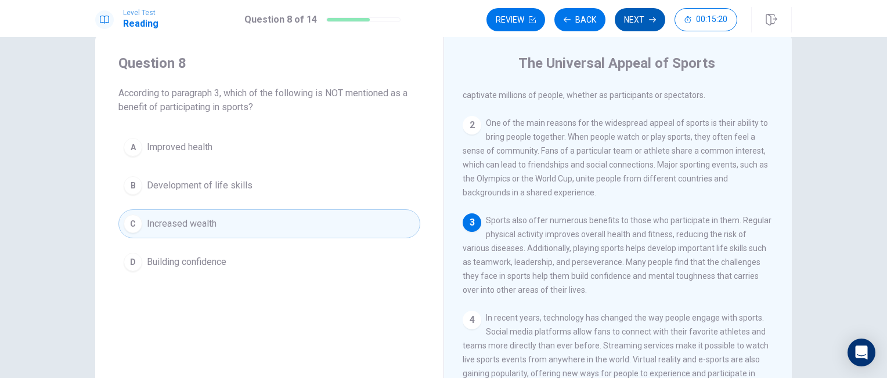
click at [650, 19] on icon "button" at bounding box center [652, 19] width 7 height 5
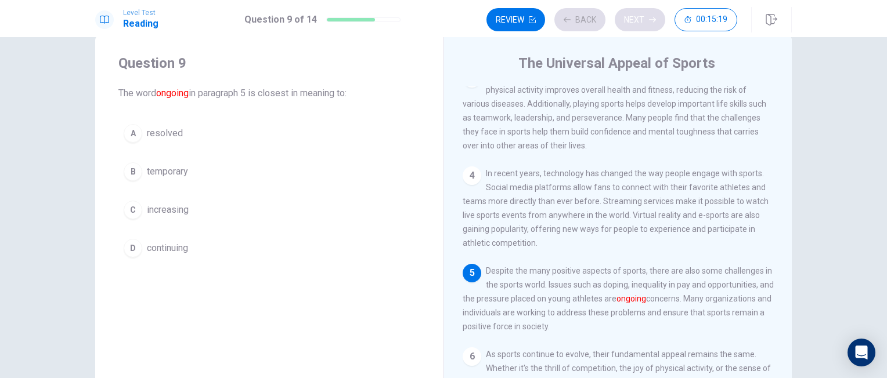
scroll to position [210, 0]
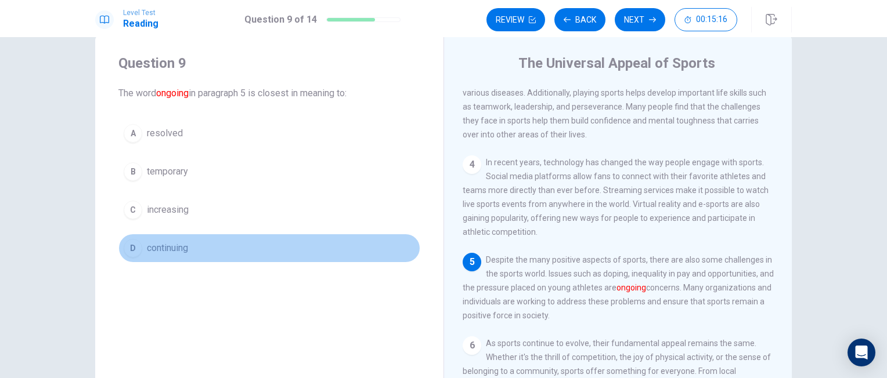
click at [167, 247] on span "continuing" at bounding box center [167, 248] width 41 height 14
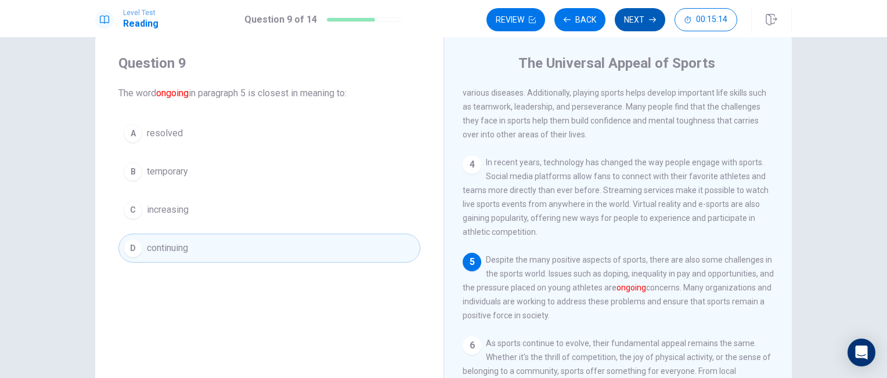
click at [645, 20] on button "Next" at bounding box center [640, 19] width 50 height 23
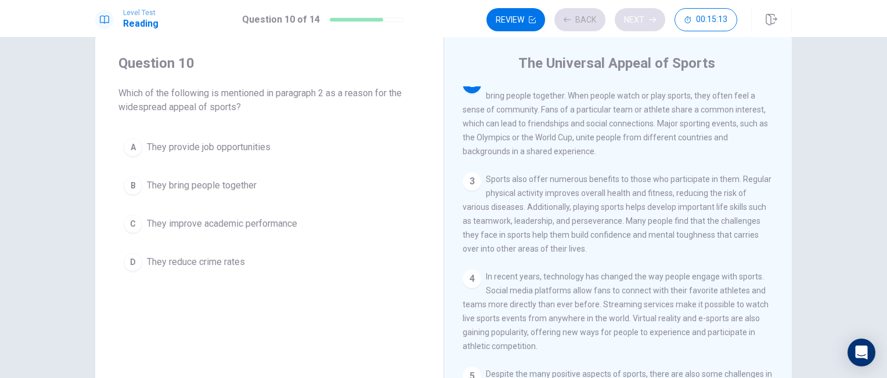
scroll to position [71, 0]
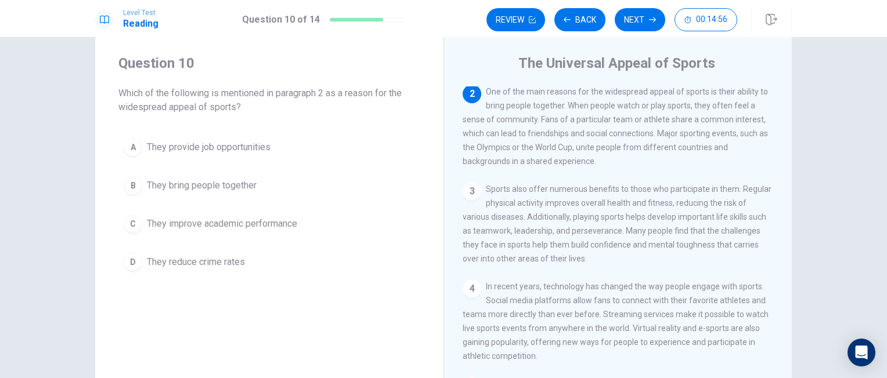
click at [204, 189] on span "They bring people together" at bounding box center [202, 186] width 110 height 14
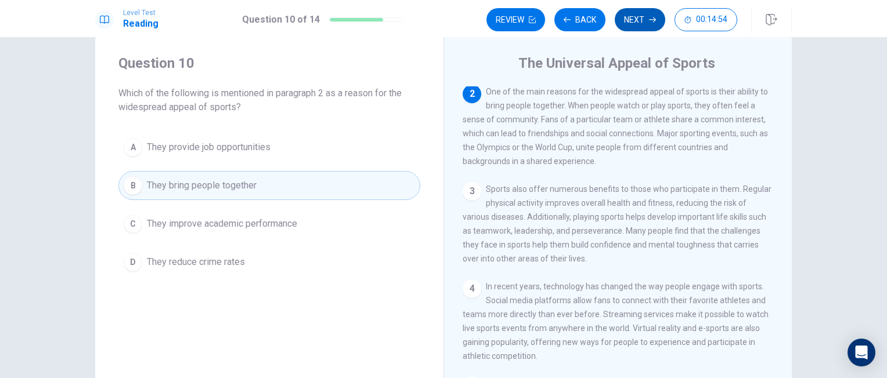
click at [643, 27] on button "Next" at bounding box center [640, 19] width 50 height 23
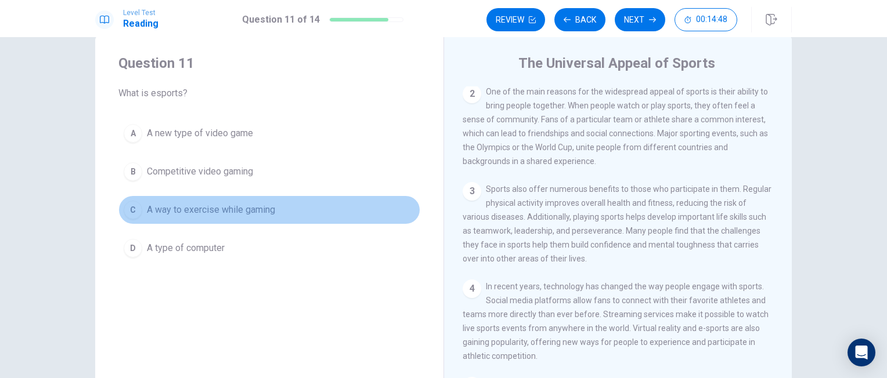
click at [227, 216] on button "C A way to exercise while gaming" at bounding box center [269, 210] width 302 height 29
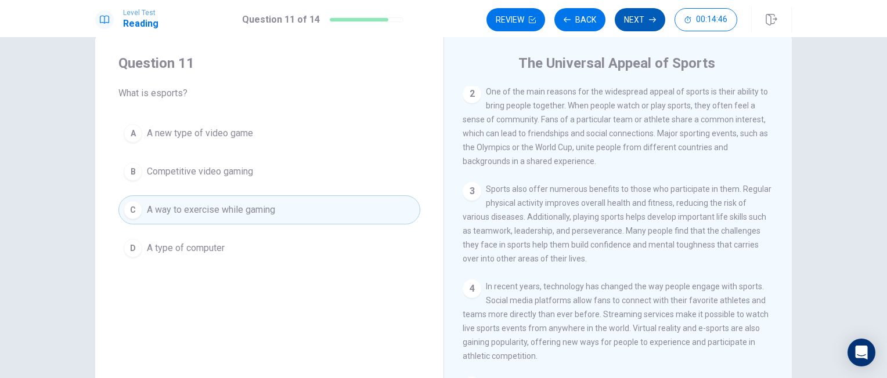
click at [645, 26] on button "Next" at bounding box center [640, 19] width 50 height 23
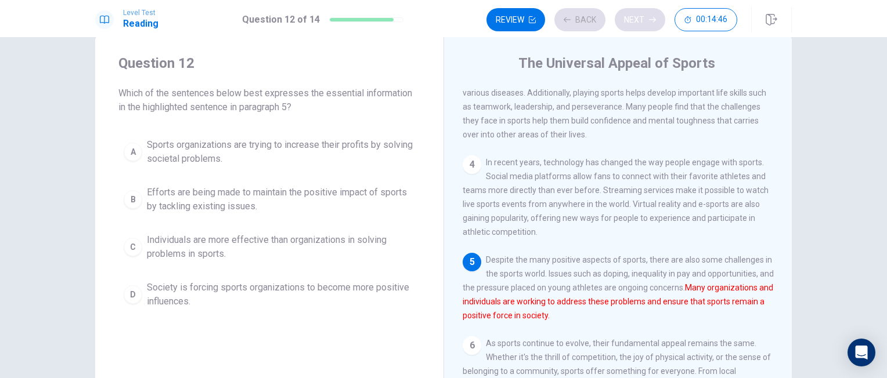
scroll to position [210, 0]
click at [188, 198] on span "Efforts are being made to maintain the positive impact of sports by tackling ex…" at bounding box center [281, 200] width 268 height 28
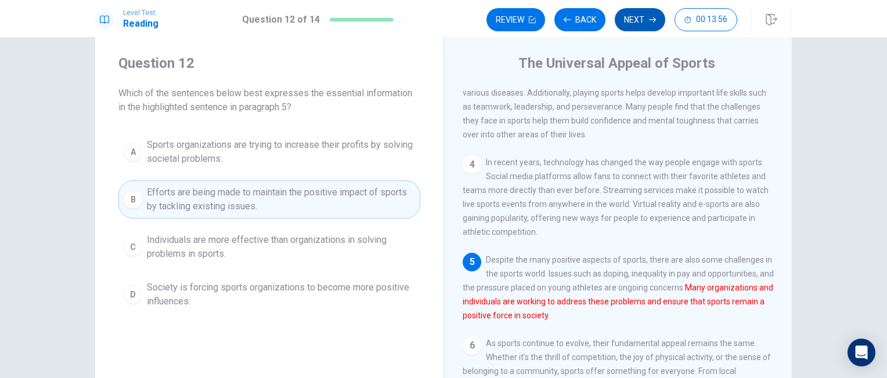
click at [626, 25] on button "Next" at bounding box center [640, 19] width 50 height 23
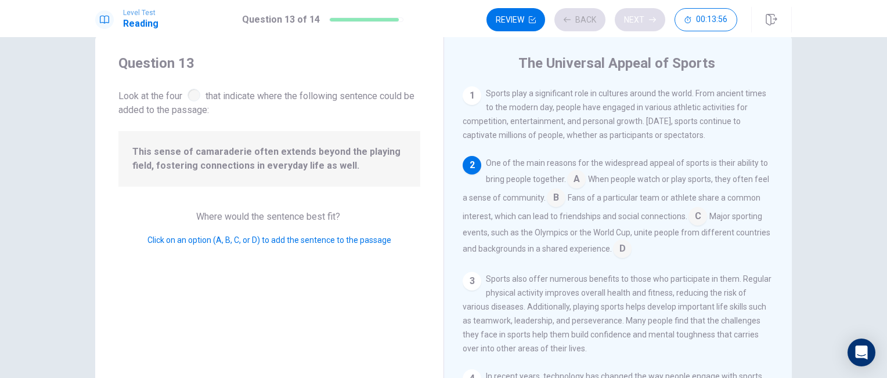
scroll to position [71, 0]
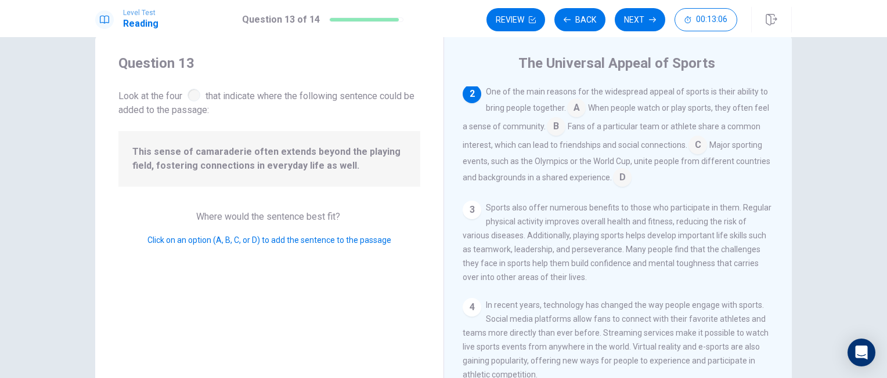
click at [631, 178] on input at bounding box center [622, 178] width 19 height 19
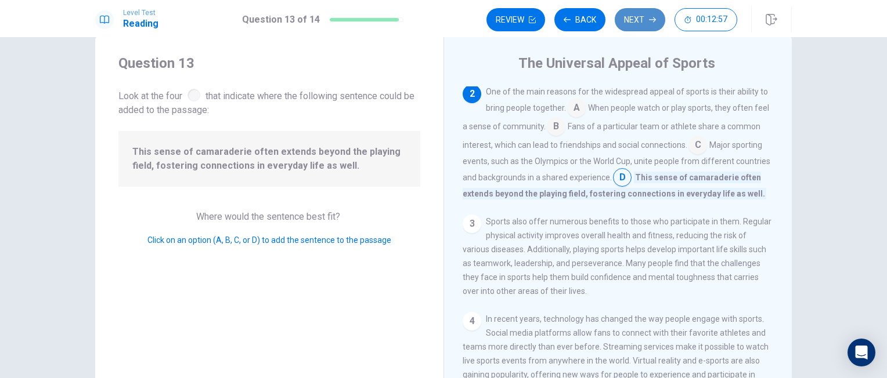
click at [648, 17] on button "Next" at bounding box center [640, 19] width 50 height 23
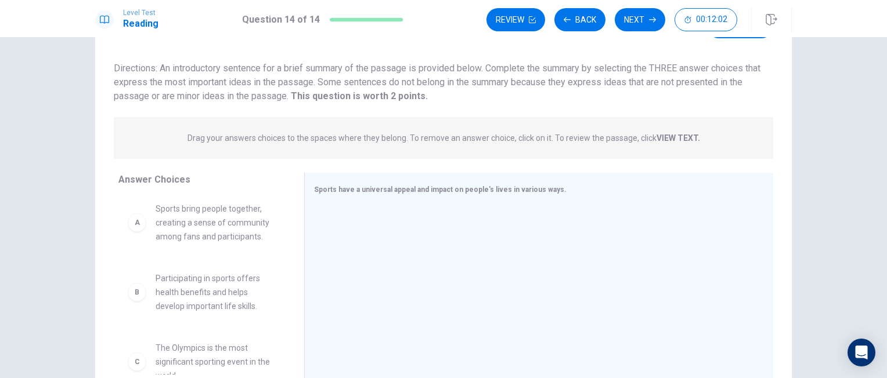
scroll to position [2, 0]
click at [135, 221] on div "A" at bounding box center [137, 224] width 19 height 19
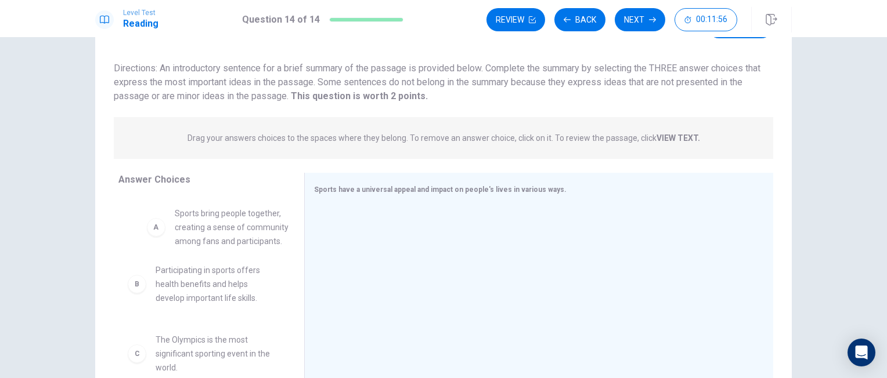
scroll to position [0, 0]
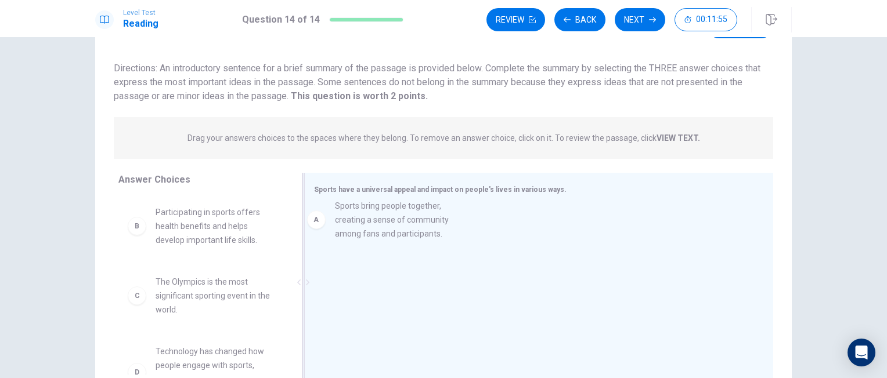
drag, startPoint x: 132, startPoint y: 228, endPoint x: 320, endPoint y: 225, distance: 188.1
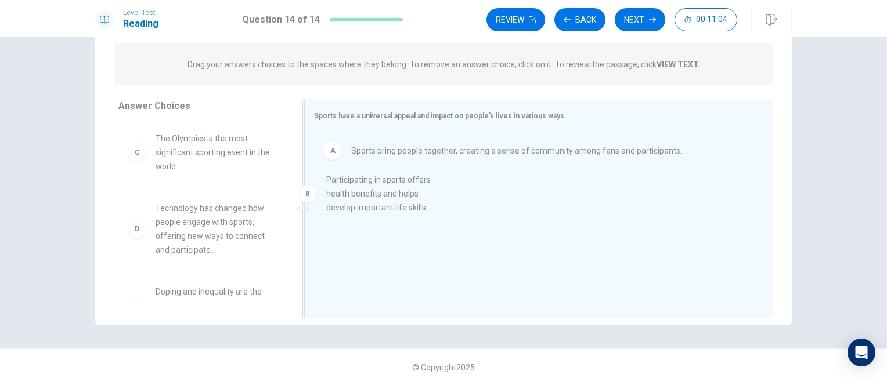
drag, startPoint x: 140, startPoint y: 157, endPoint x: 322, endPoint y: 198, distance: 186.7
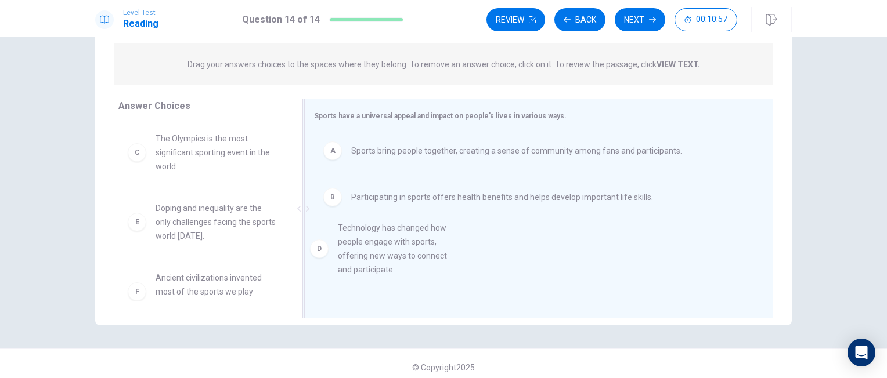
drag, startPoint x: 136, startPoint y: 226, endPoint x: 332, endPoint y: 248, distance: 196.8
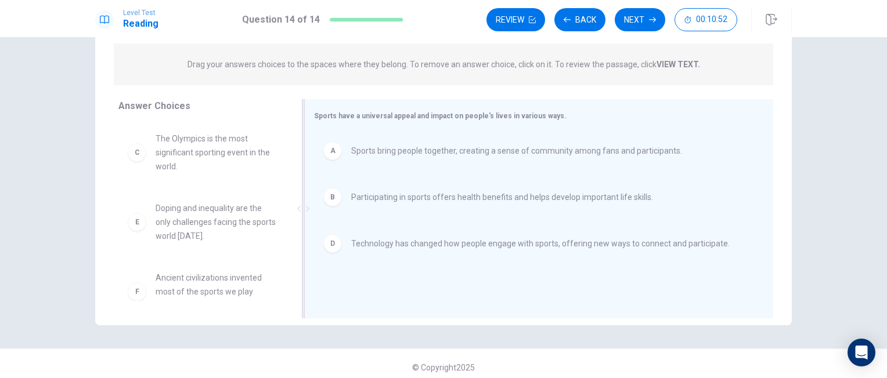
drag, startPoint x: 179, startPoint y: 229, endPoint x: 362, endPoint y: 269, distance: 187.3
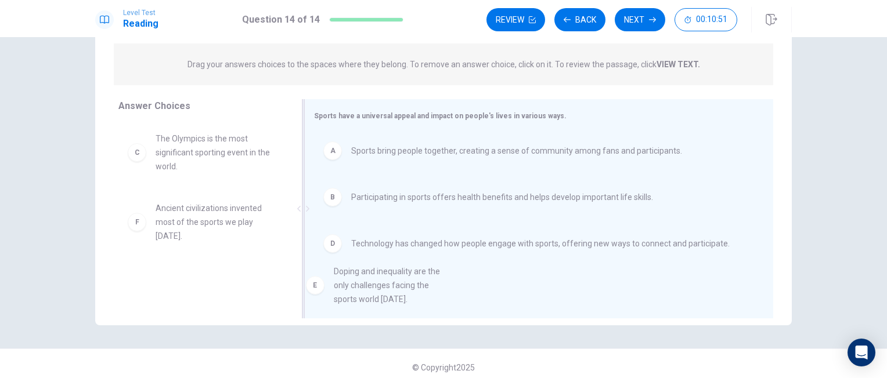
drag, startPoint x: 135, startPoint y: 233, endPoint x: 326, endPoint y: 297, distance: 201.3
drag, startPoint x: 144, startPoint y: 226, endPoint x: 358, endPoint y: 290, distance: 223.1
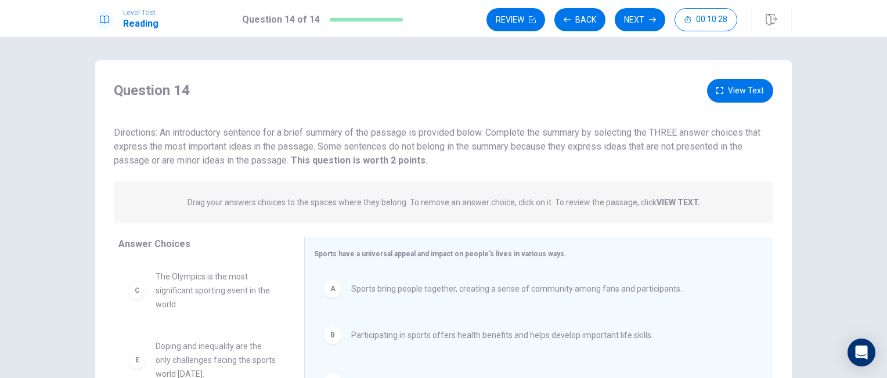
click at [751, 92] on button "View Text" at bounding box center [740, 91] width 66 height 24
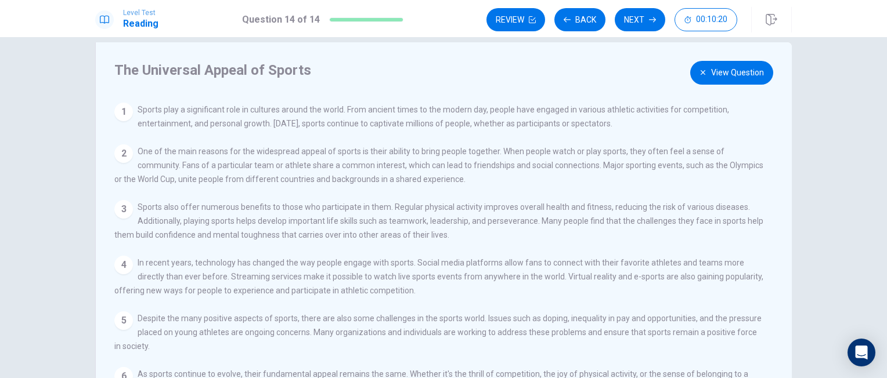
scroll to position [14, 0]
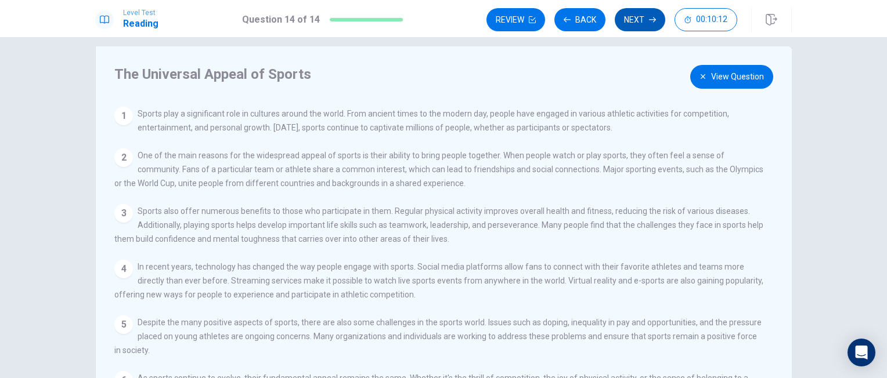
click at [647, 24] on button "Next" at bounding box center [640, 19] width 50 height 23
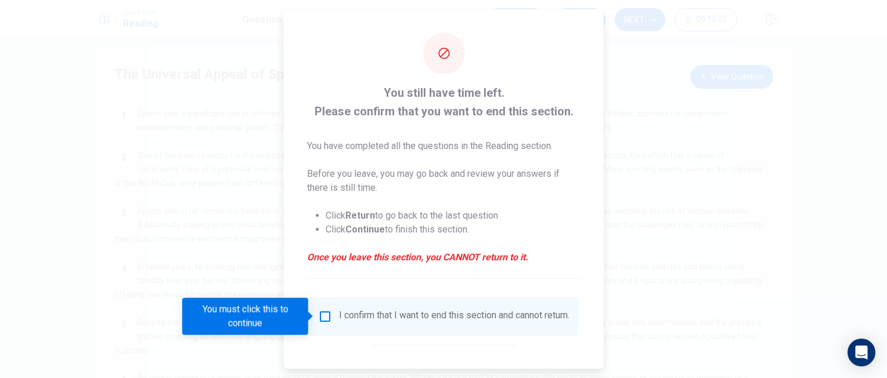
click at [326, 319] on input "You must click this to continue" at bounding box center [325, 317] width 14 height 14
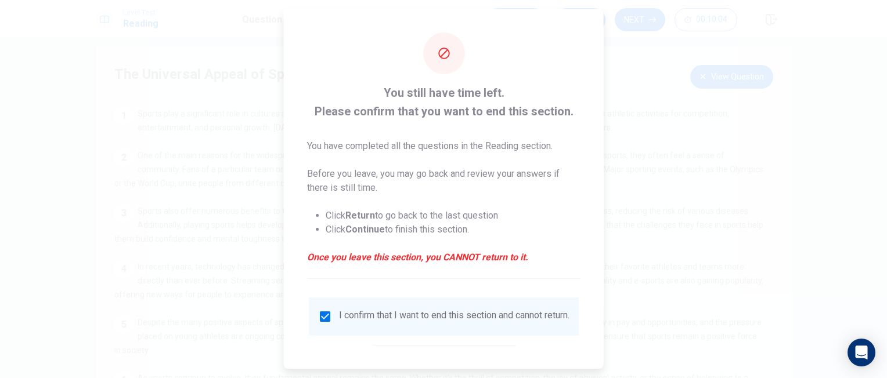
scroll to position [54, 0]
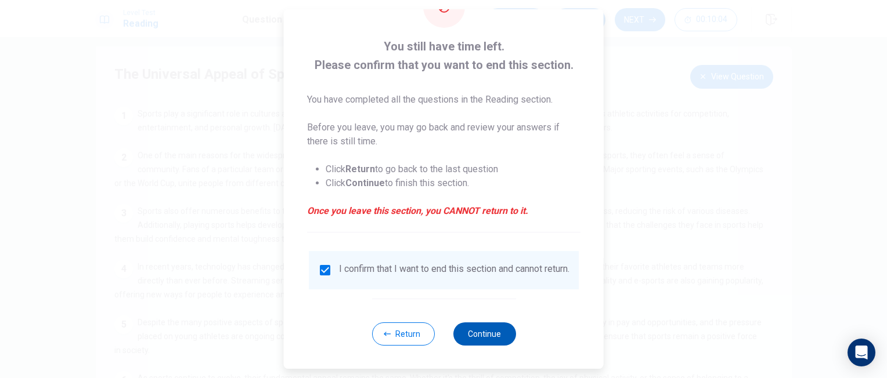
click at [470, 339] on button "Continue" at bounding box center [484, 334] width 63 height 23
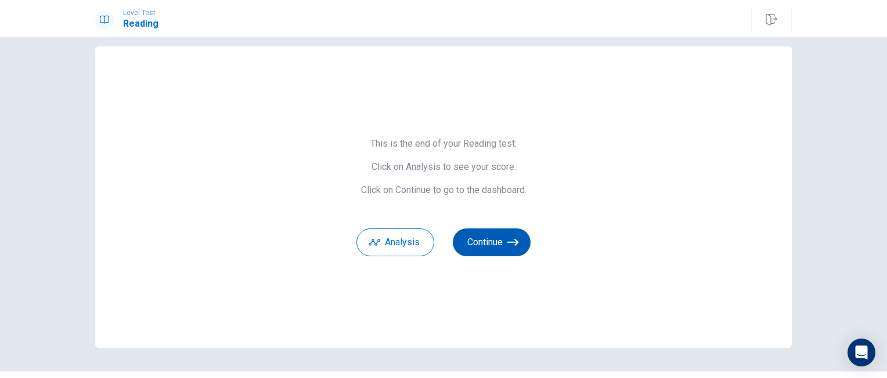
click at [487, 242] on button "Continue" at bounding box center [492, 243] width 78 height 28
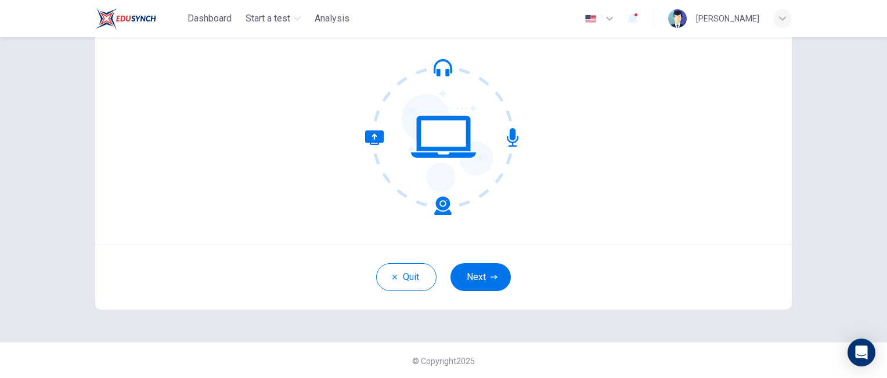
scroll to position [104, 0]
click at [483, 273] on button "Next" at bounding box center [480, 277] width 60 height 28
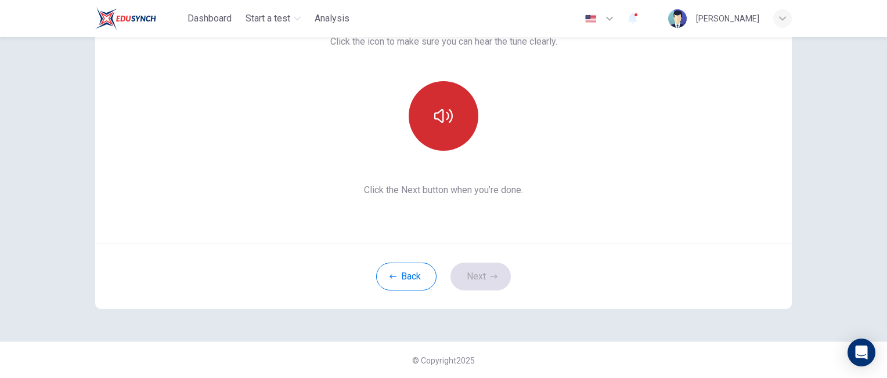
click at [442, 111] on icon "button" at bounding box center [443, 116] width 19 height 19
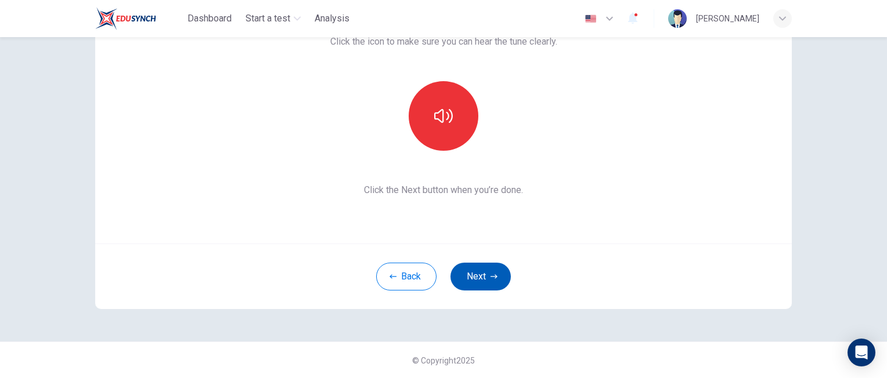
click at [490, 279] on icon "button" at bounding box center [493, 276] width 7 height 7
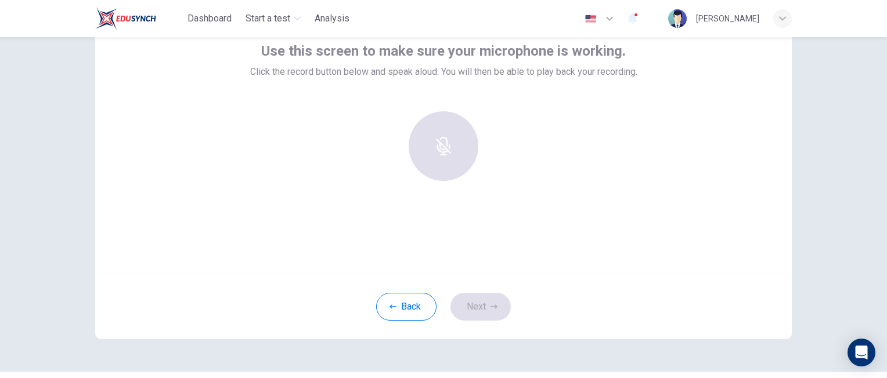
scroll to position [60, 0]
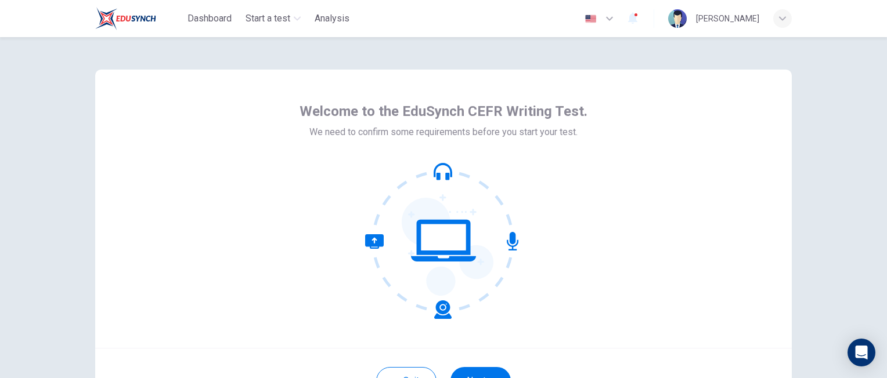
scroll to position [104, 0]
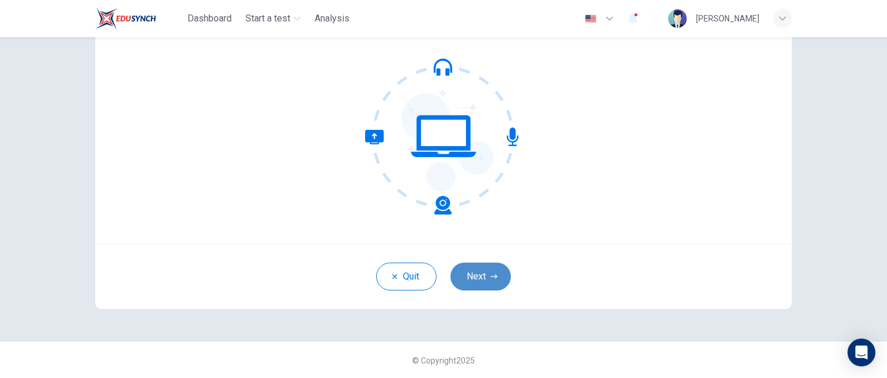
click at [474, 283] on button "Next" at bounding box center [480, 277] width 60 height 28
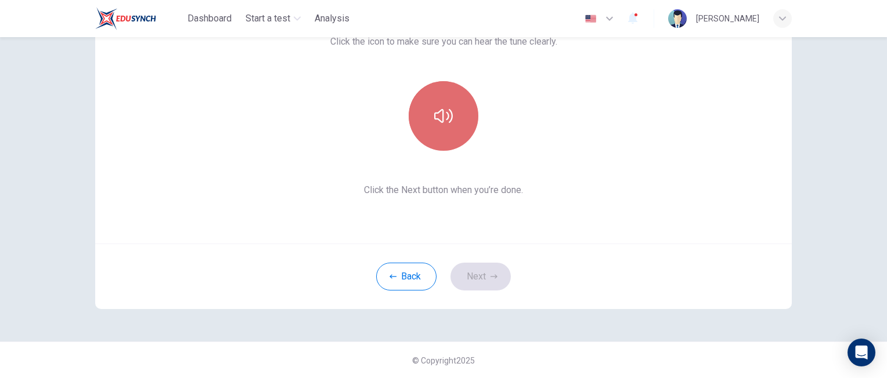
click at [441, 128] on button "button" at bounding box center [444, 116] width 70 height 70
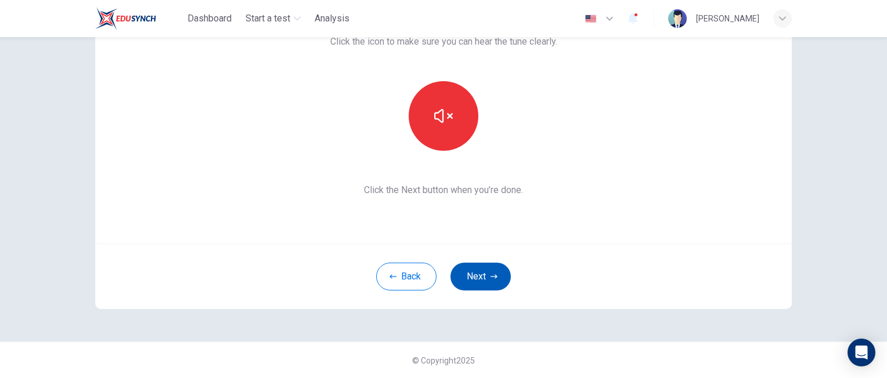
click at [481, 270] on button "Next" at bounding box center [480, 277] width 60 height 28
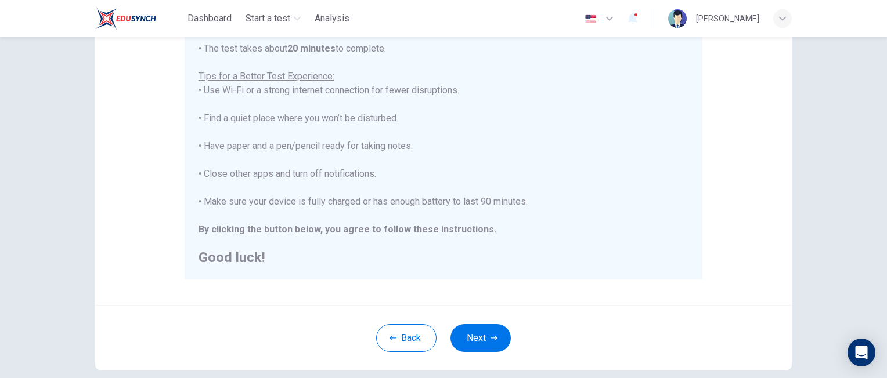
scroll to position [208, 0]
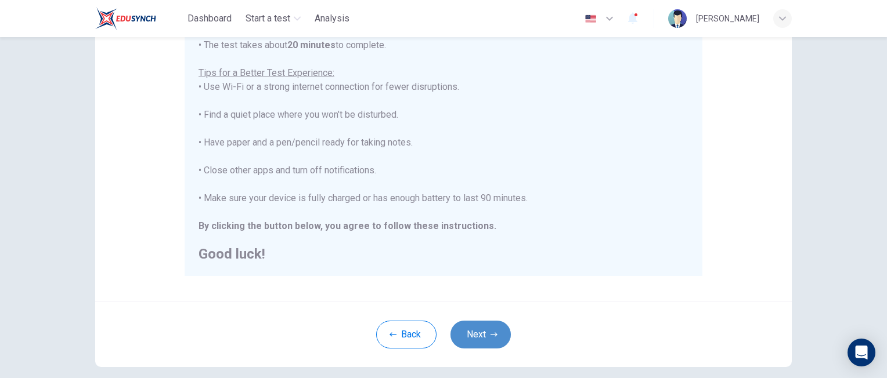
click at [490, 334] on icon "button" at bounding box center [493, 335] width 7 height 4
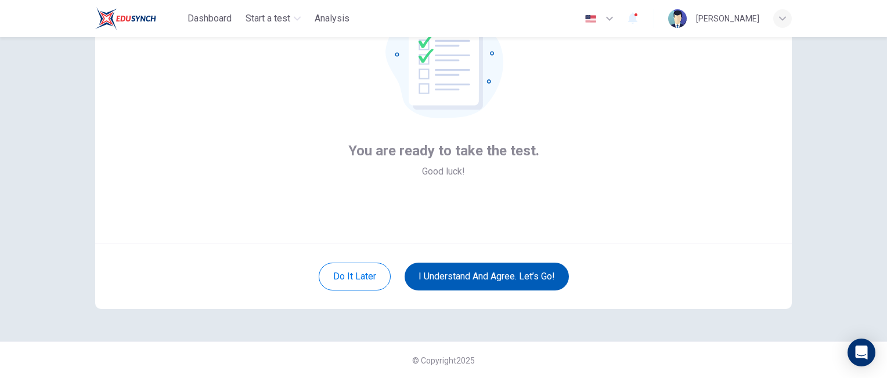
click at [452, 279] on button "I understand and agree. Let’s go!" at bounding box center [487, 277] width 164 height 28
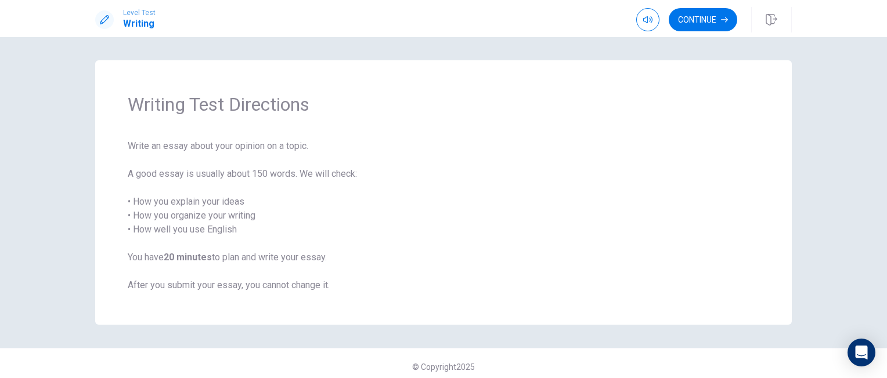
scroll to position [7, 0]
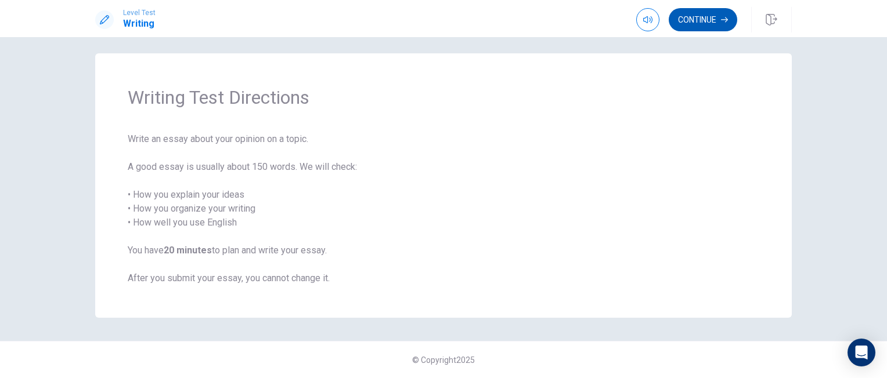
click at [699, 24] on button "Continue" at bounding box center [703, 19] width 68 height 23
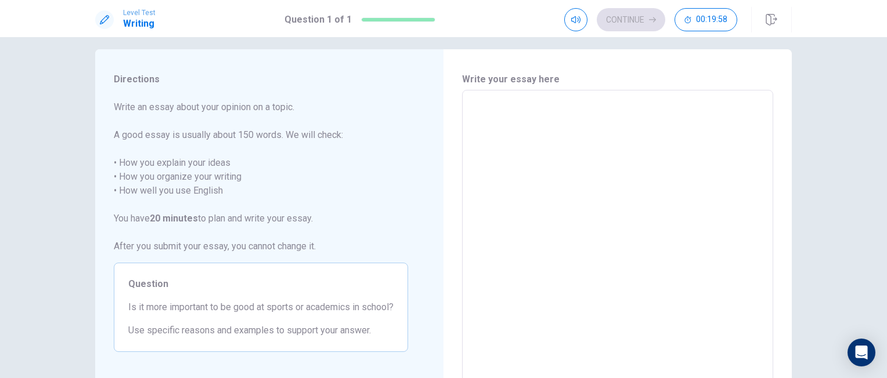
scroll to position [12, 0]
click at [476, 102] on textarea at bounding box center [617, 250] width 295 height 302
type textarea "B"
type textarea "x"
type textarea "Bo"
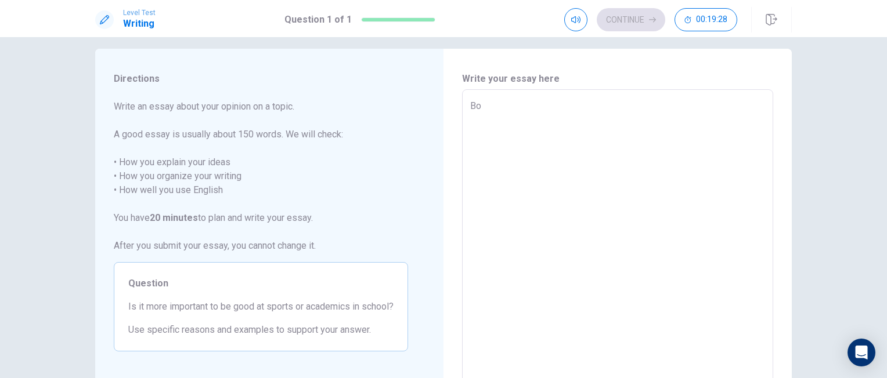
type textarea "x"
type textarea "Bot"
type textarea "x"
type textarea "Both"
type textarea "x"
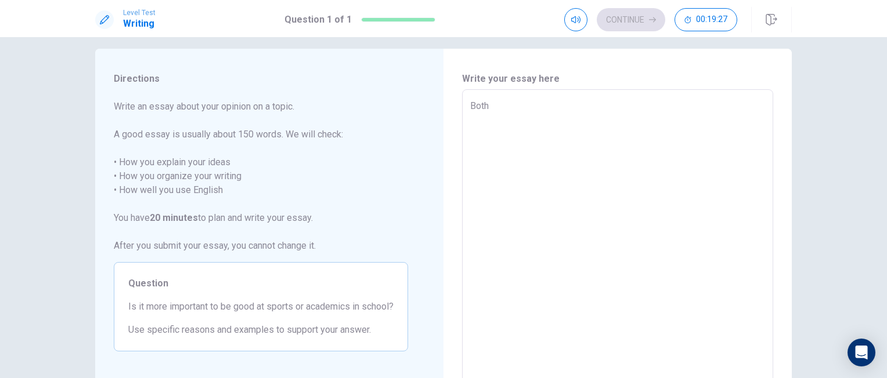
type textarea "Both"
type textarea "x"
type textarea "Both s"
type textarea "x"
type textarea "Both sp"
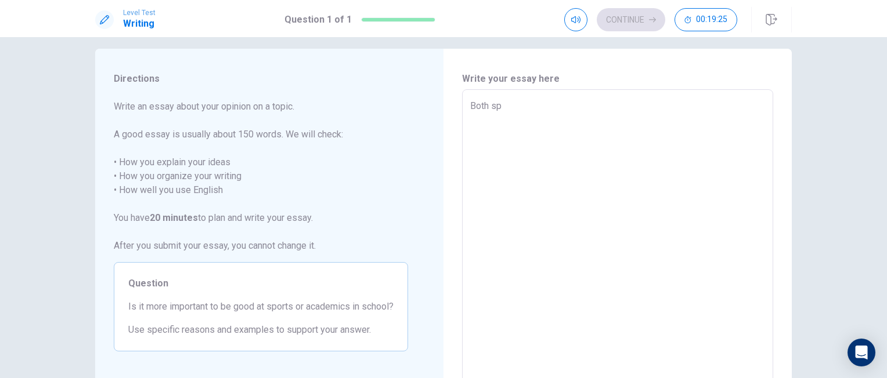
type textarea "x"
type textarea "Both spo"
type textarea "x"
type textarea "Both spor"
type textarea "x"
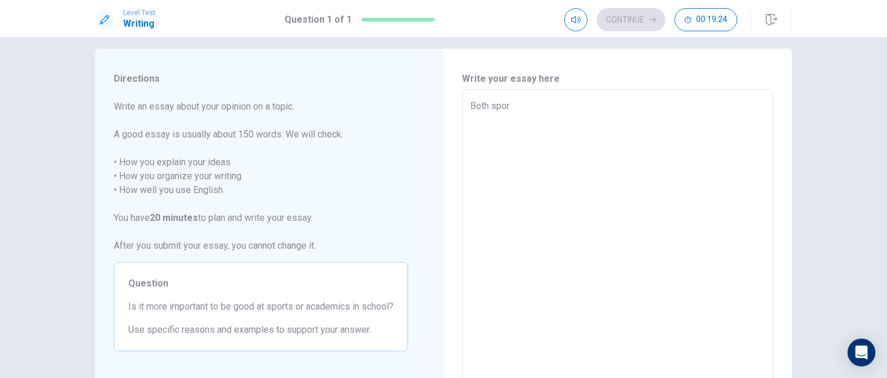
type textarea "Both sport"
type textarea "x"
type textarea "Both sports"
type textarea "x"
type textarea "Both sports"
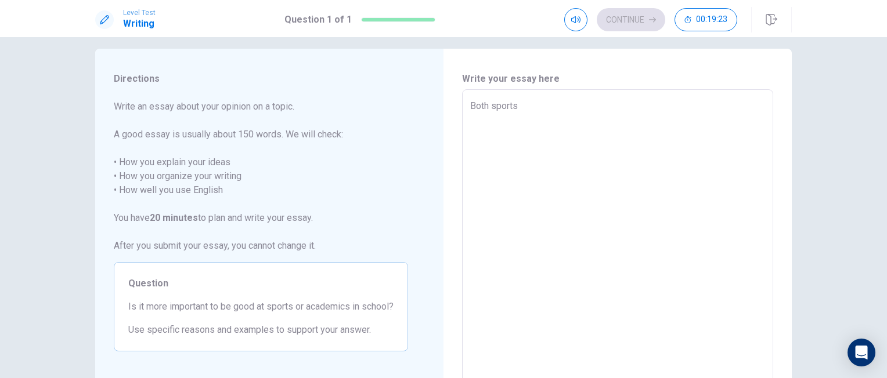
type textarea "x"
type textarea "Both sports a"
type textarea "x"
type textarea "Both sports an"
type textarea "x"
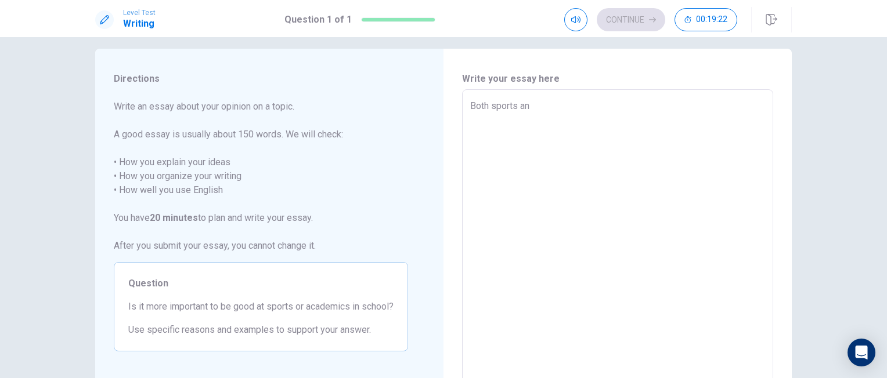
type textarea "Both sports and"
type textarea "x"
type textarea "Both sports and"
type textarea "x"
type textarea "Both sports and a"
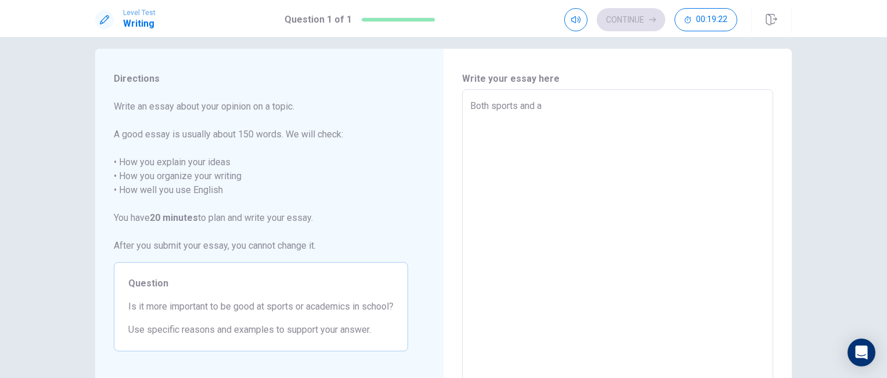
type textarea "x"
type textarea "Both sports and ac"
type textarea "x"
type textarea "Both sports and aca"
type textarea "x"
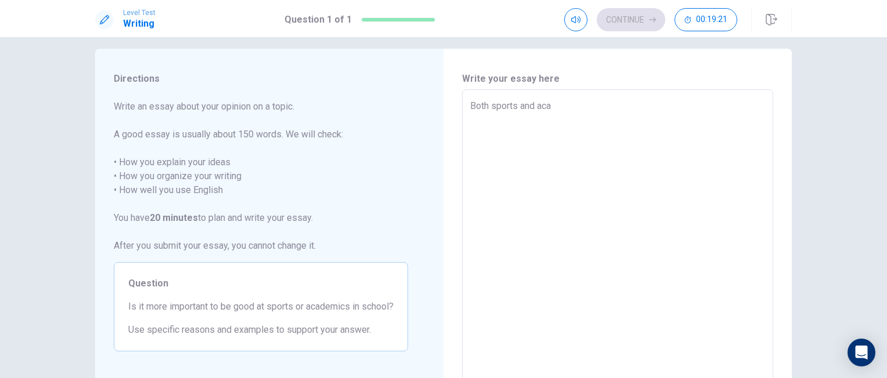
type textarea "Both sports and acad"
type textarea "x"
type textarea "Both sports and acade"
type textarea "x"
type textarea "Both sports and academ"
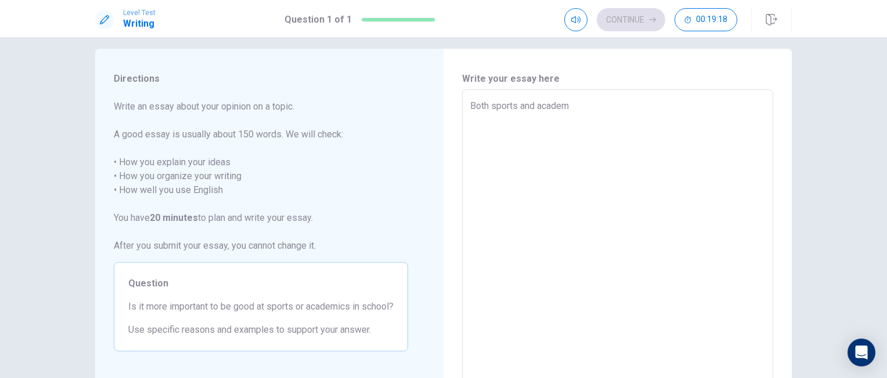
type textarea "x"
type textarea "Both sports and academm"
type textarea "x"
type textarea "Both sports and academmi"
type textarea "x"
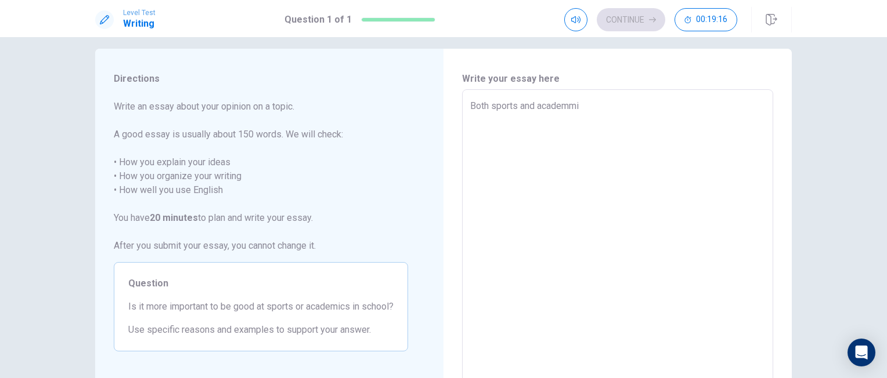
type textarea "Both sports and academm"
type textarea "x"
type textarea "Both sports and academ"
type textarea "x"
type textarea "Both sports and academi"
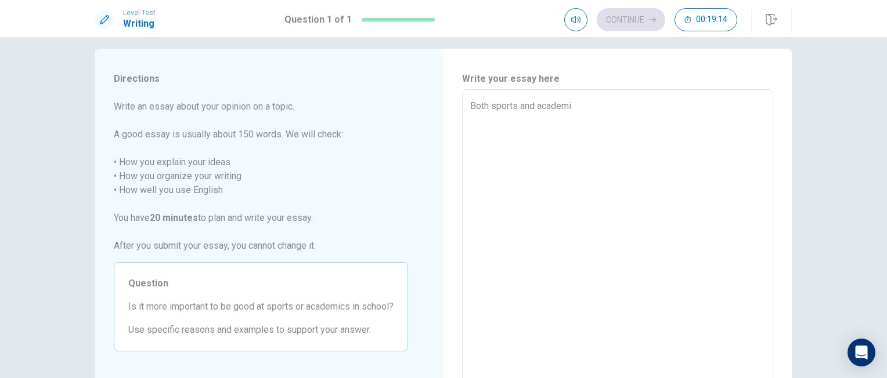
type textarea "x"
type textarea "Both sports and academic"
type textarea "x"
type textarea "Both sports and academics"
click at [476, 102] on textarea "Both sports and academics" at bounding box center [617, 250] width 295 height 302
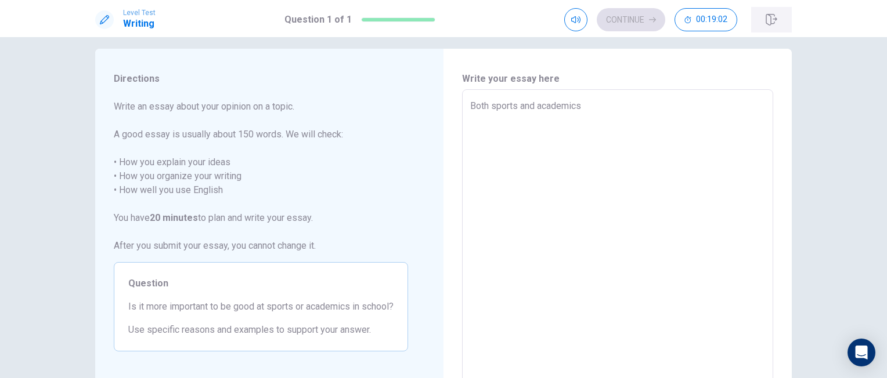
type textarea "x"
type textarea "Both sports and academics"
type textarea "x"
click at [769, 21] on icon "button" at bounding box center [772, 20] width 12 height 12
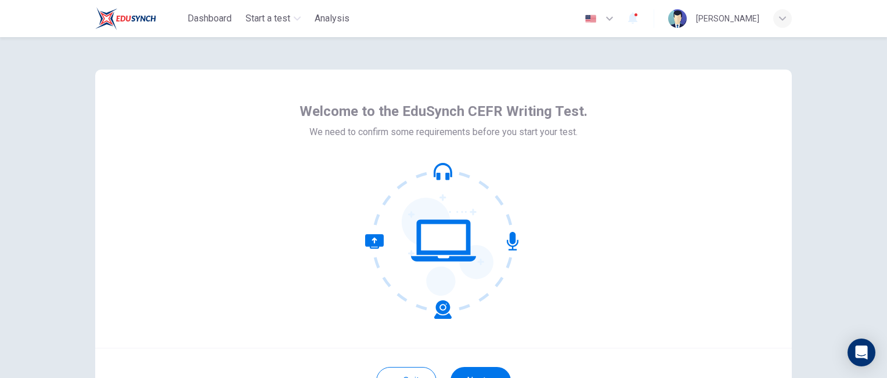
scroll to position [104, 0]
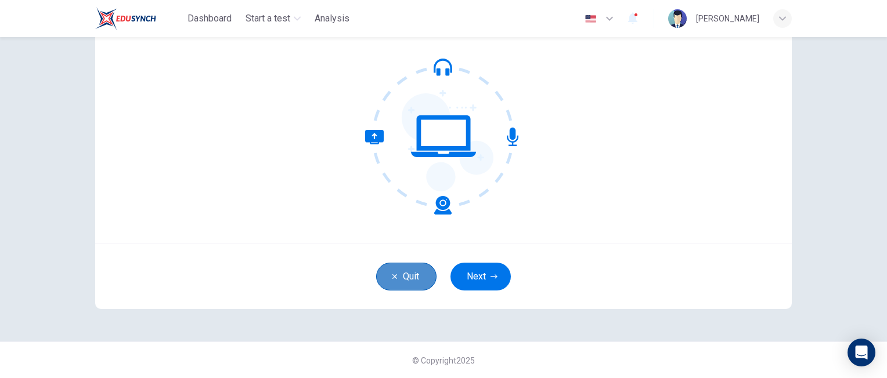
click at [398, 280] on button "Quit" at bounding box center [406, 277] width 60 height 28
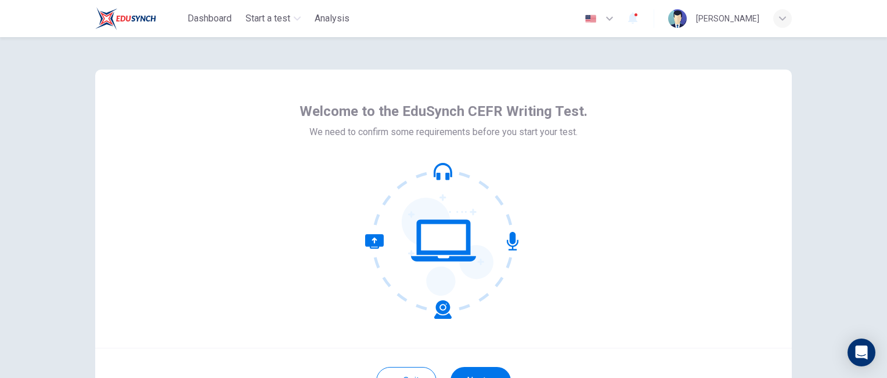
scroll to position [104, 0]
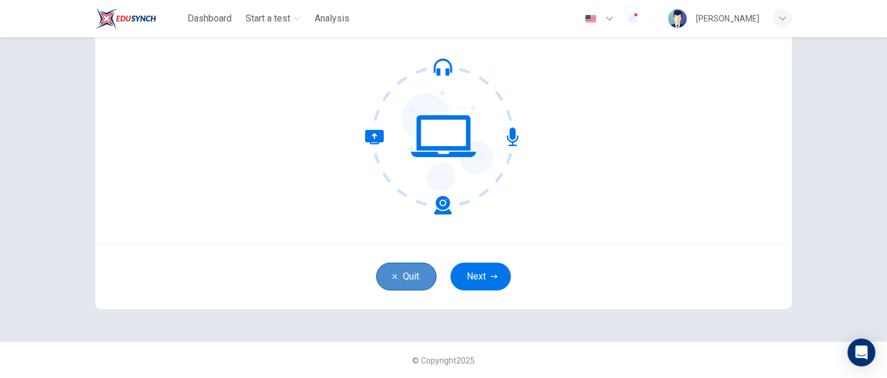
click at [409, 267] on button "Quit" at bounding box center [406, 277] width 60 height 28
